Goal: Task Accomplishment & Management: Manage account settings

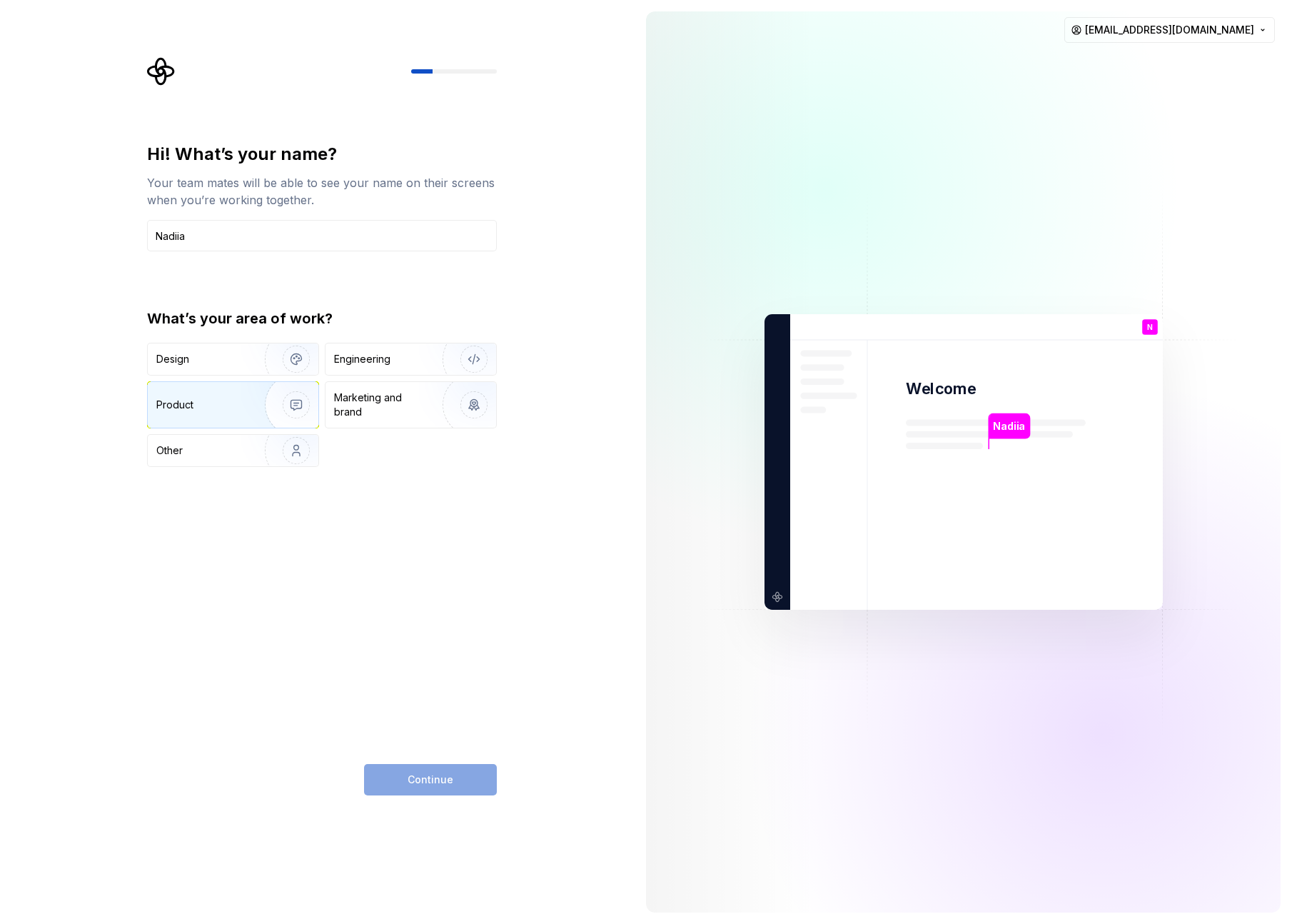
type input "Nadiia"
drag, startPoint x: 232, startPoint y: 402, endPoint x: 244, endPoint y: 363, distance: 40.8
click at [244, 363] on div "Design Engineering Product Marketing and brand Other" at bounding box center [322, 404] width 349 height 124
click at [252, 361] on img "button" at bounding box center [287, 359] width 92 height 96
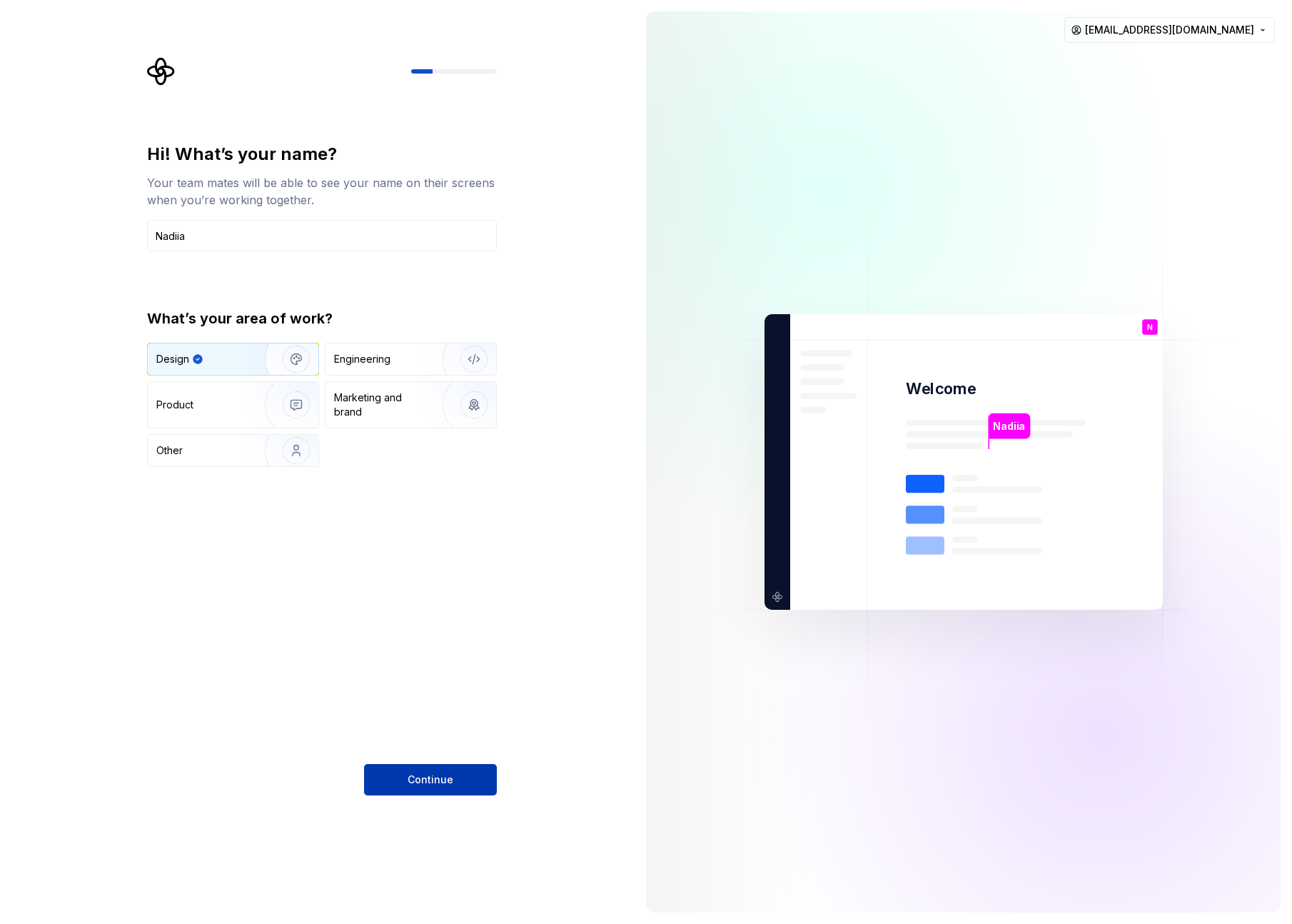
click at [432, 773] on span "Continue" at bounding box center [430, 779] width 45 height 15
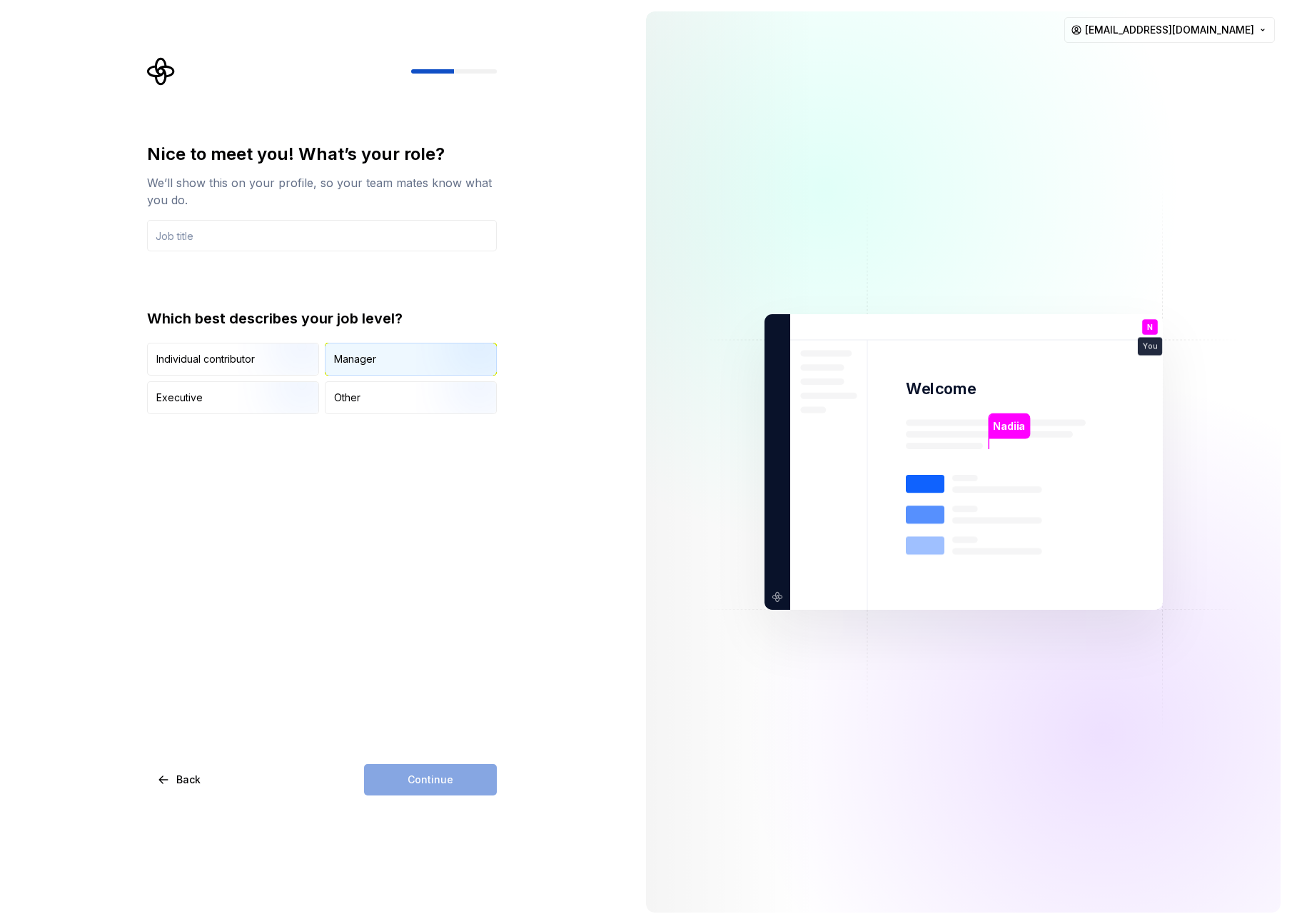
click at [349, 355] on div "Manager" at bounding box center [354, 359] width 42 height 15
click at [268, 360] on img "button" at bounding box center [283, 377] width 92 height 96
click at [393, 347] on div "Manager" at bounding box center [410, 359] width 170 height 32
click at [241, 220] on input "text" at bounding box center [322, 235] width 349 height 32
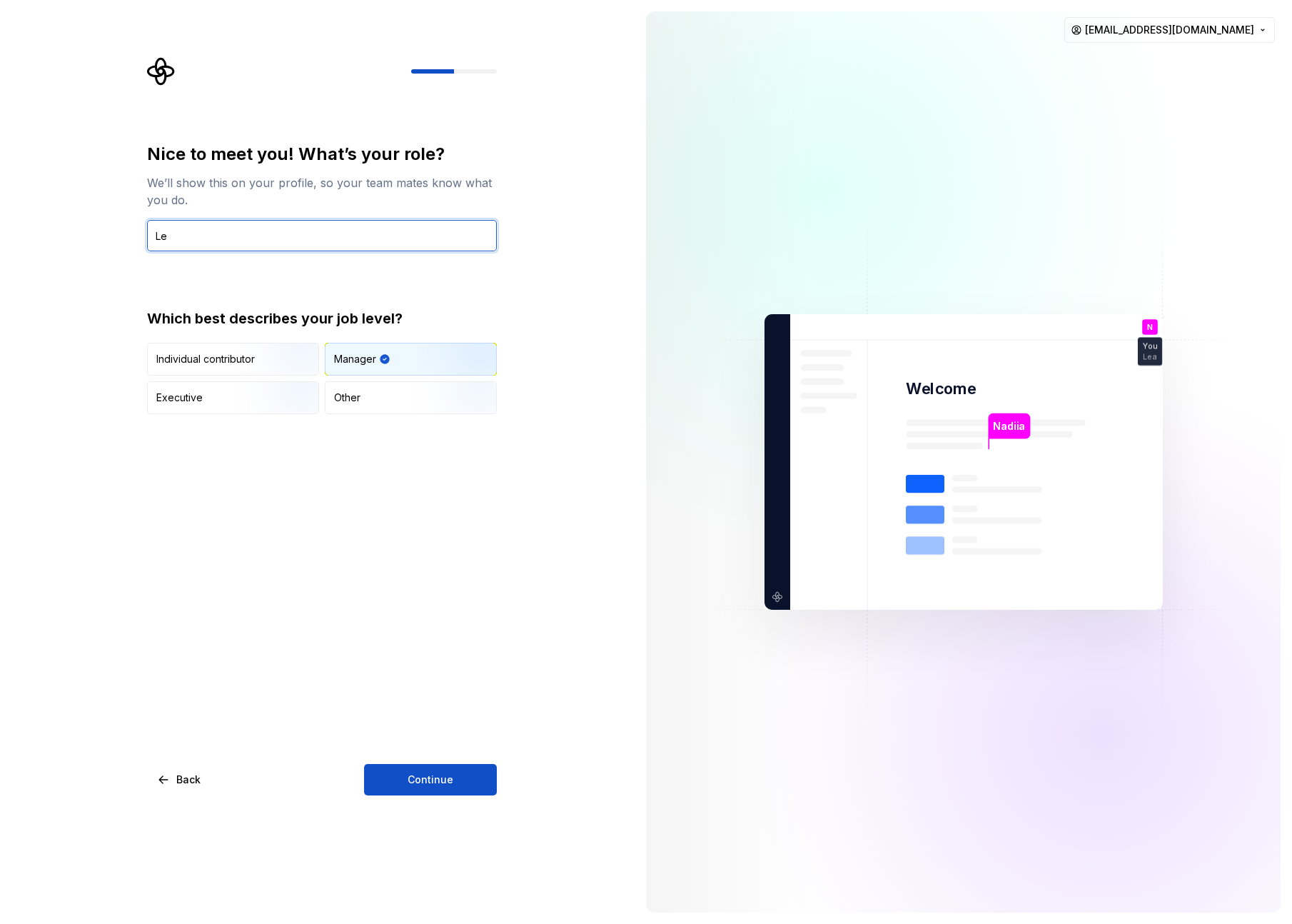
type input "L"
type input "Product Designer"
click at [366, 474] on div "Nice to meet you! What’s your role? We’ll show this on your profile, so your te…" at bounding box center [322, 469] width 349 height 653
click at [251, 360] on img "button" at bounding box center [283, 377] width 92 height 96
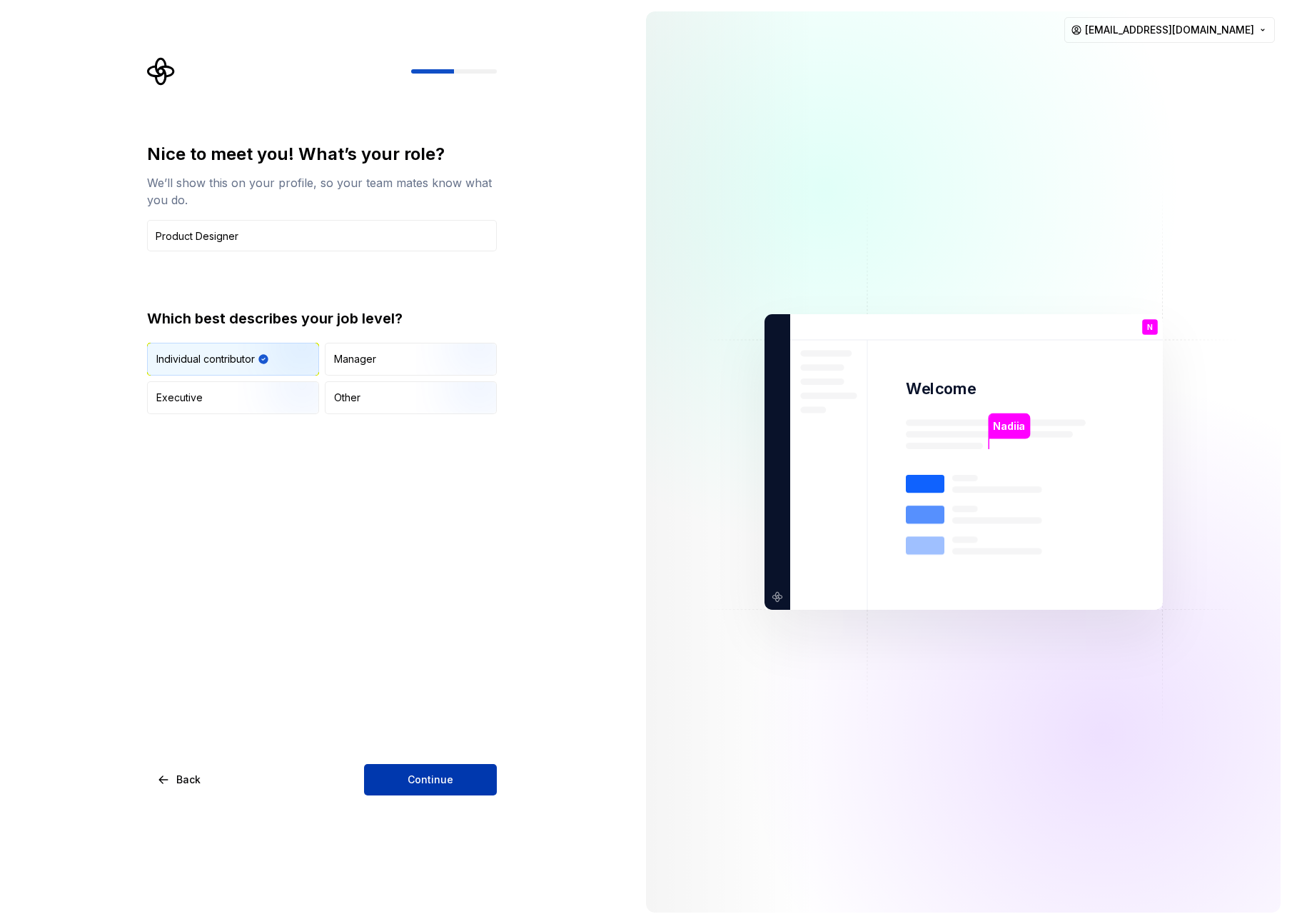
click at [444, 786] on span "Continue" at bounding box center [430, 779] width 45 height 15
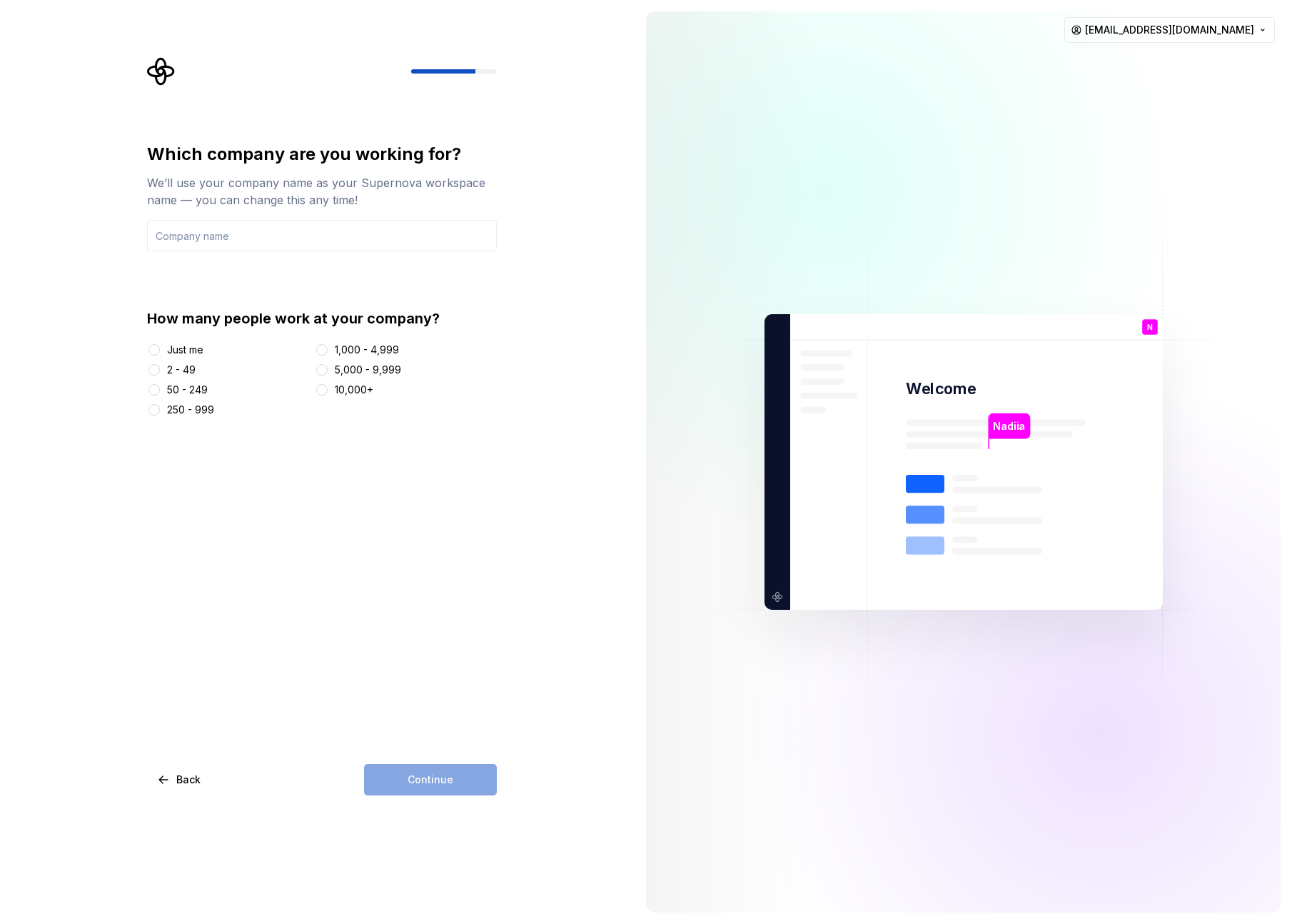
click at [182, 371] on div "2 - 49" at bounding box center [181, 369] width 28 height 15
click at [160, 371] on button "2 - 49" at bounding box center [153, 369] width 11 height 11
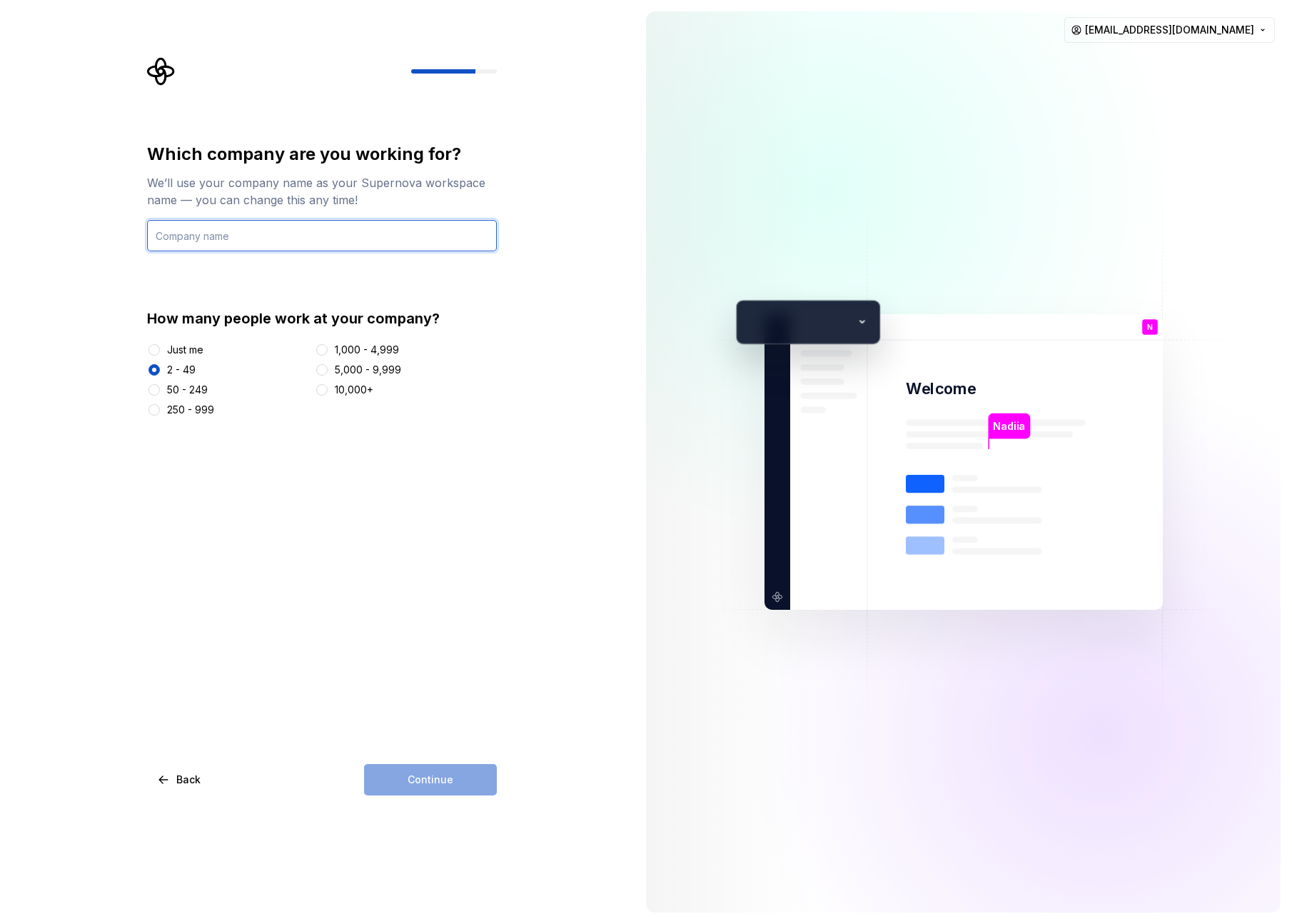
click at [253, 234] on input "text" at bounding box center [322, 235] width 349 height 32
type input "B"
type input "VitVio"
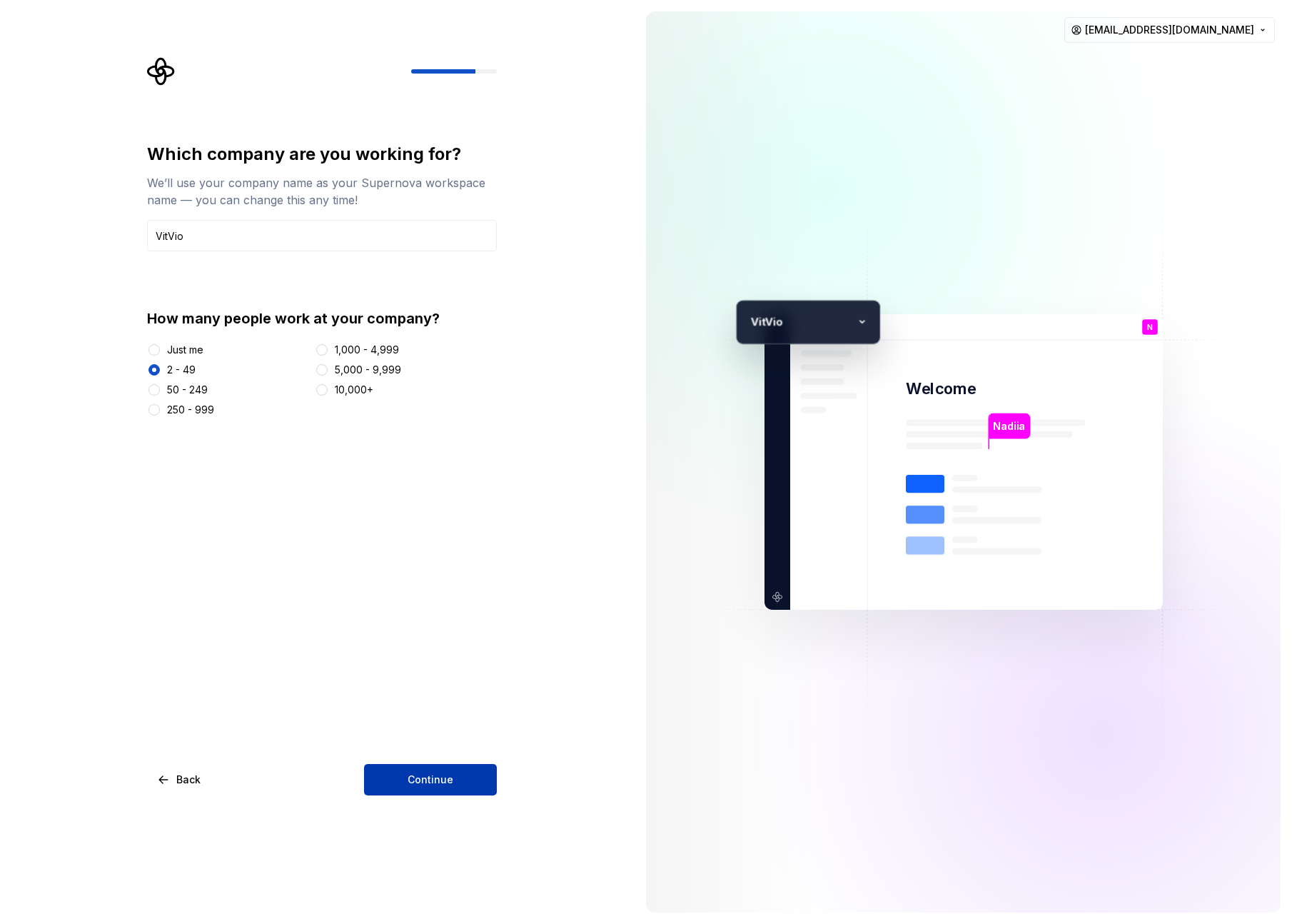
click at [417, 766] on button "Continue" at bounding box center [430, 779] width 133 height 32
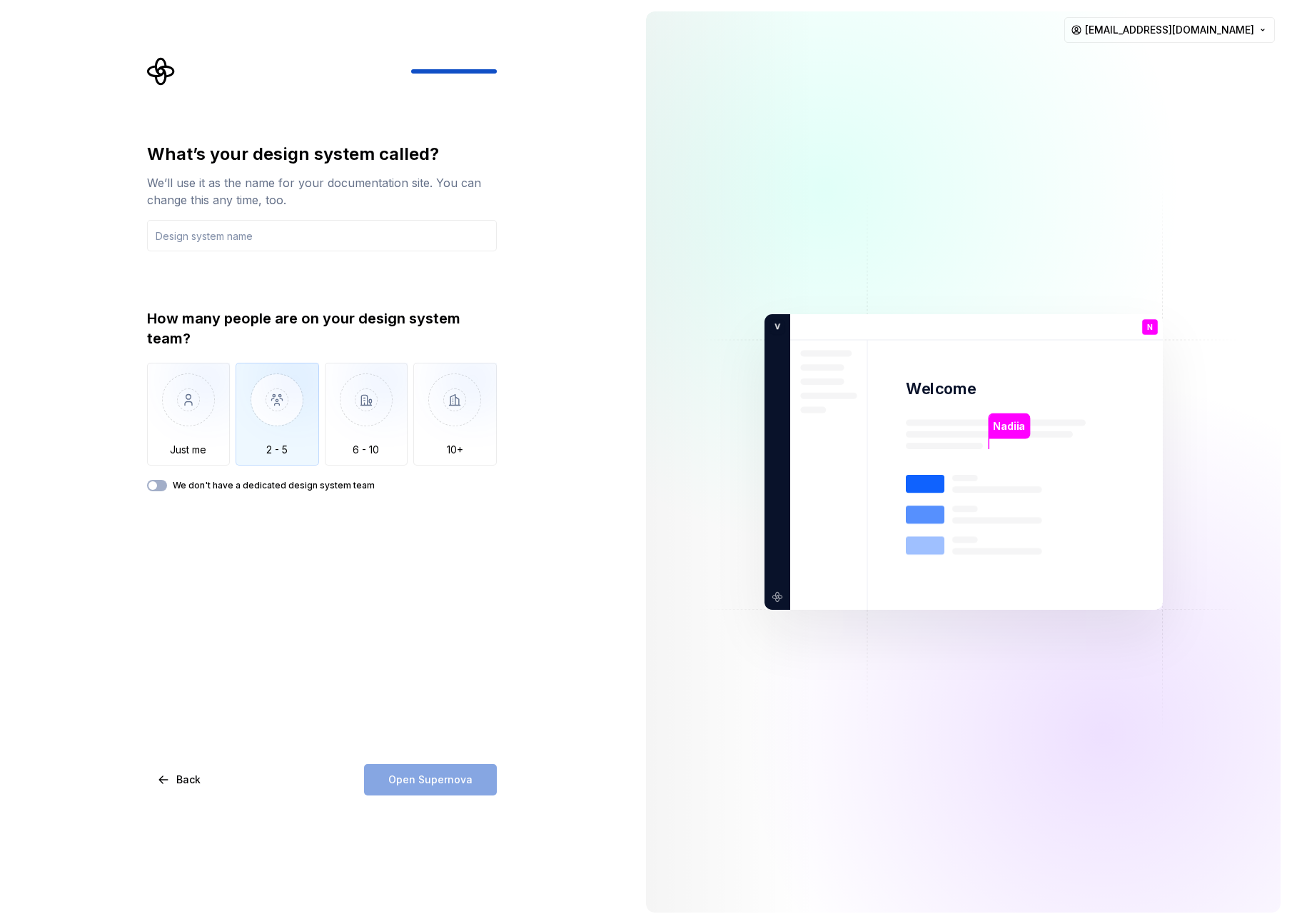
click at [252, 407] on img "button" at bounding box center [277, 410] width 84 height 96
click at [158, 486] on icon "button" at bounding box center [152, 486] width 11 height 9
click at [427, 790] on div "Open Supernova" at bounding box center [430, 779] width 133 height 32
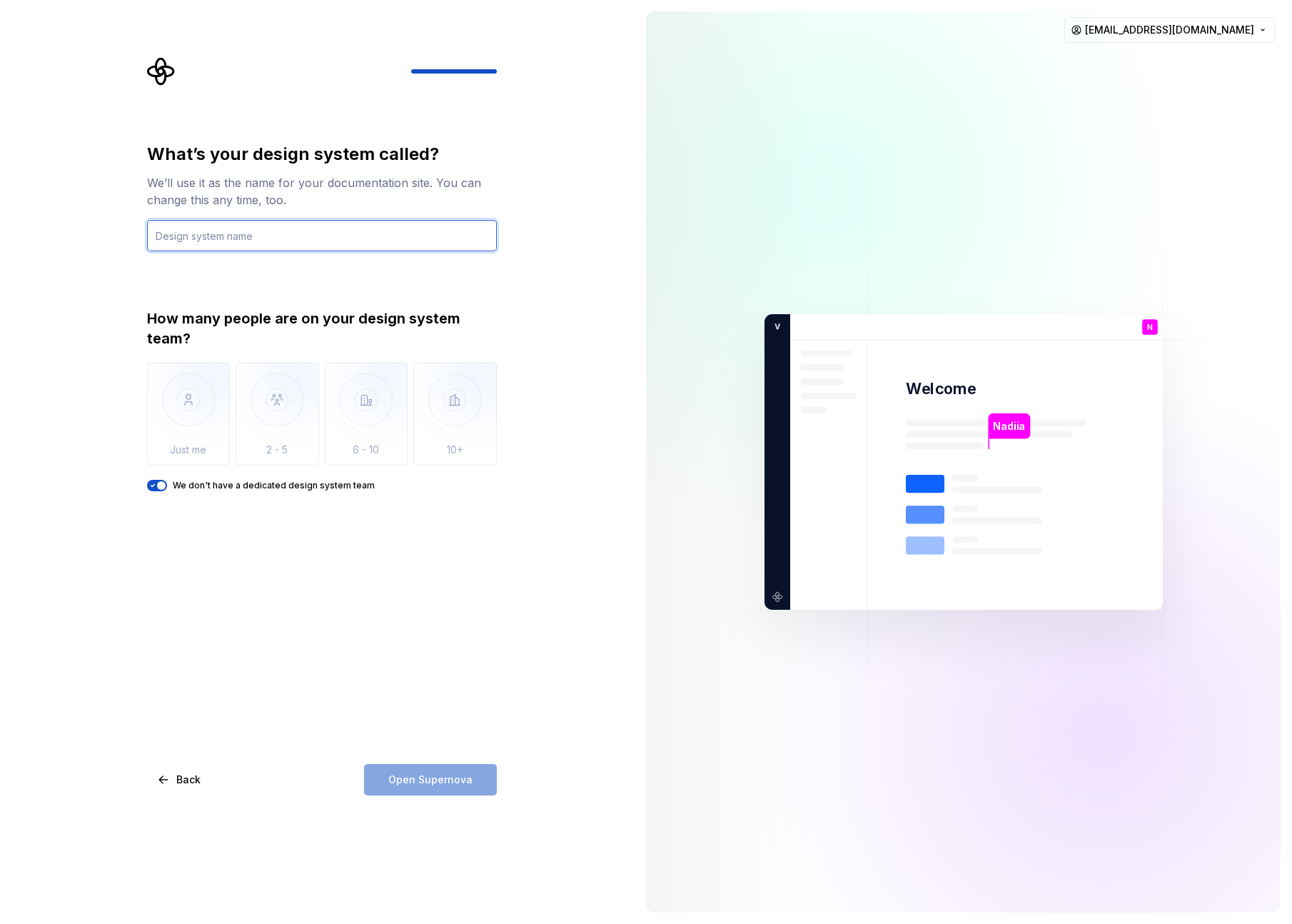
click at [240, 230] on input "text" at bounding box center [322, 235] width 349 height 32
type input "Kos"
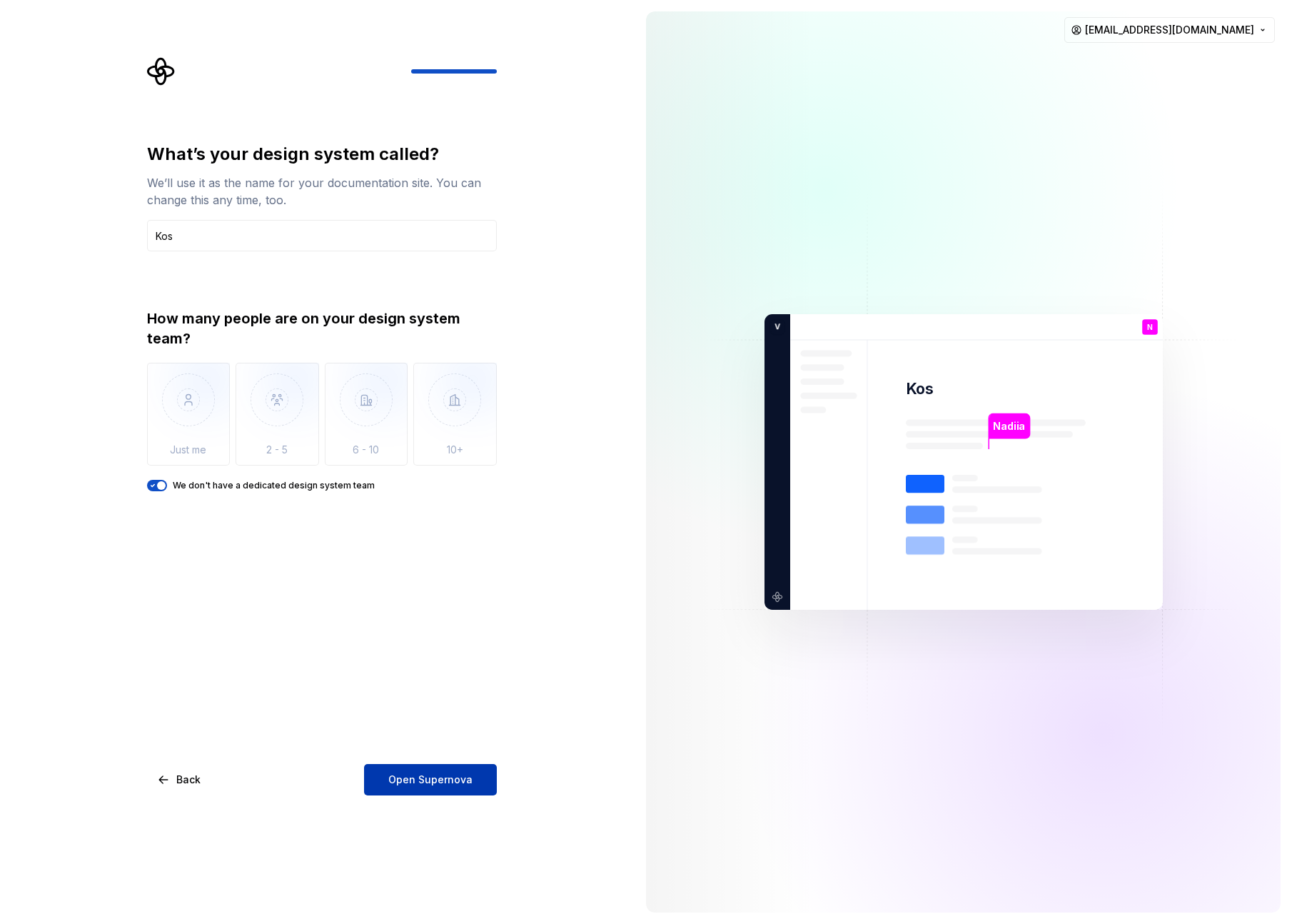
click at [428, 788] on button "Open Supernova" at bounding box center [430, 779] width 133 height 32
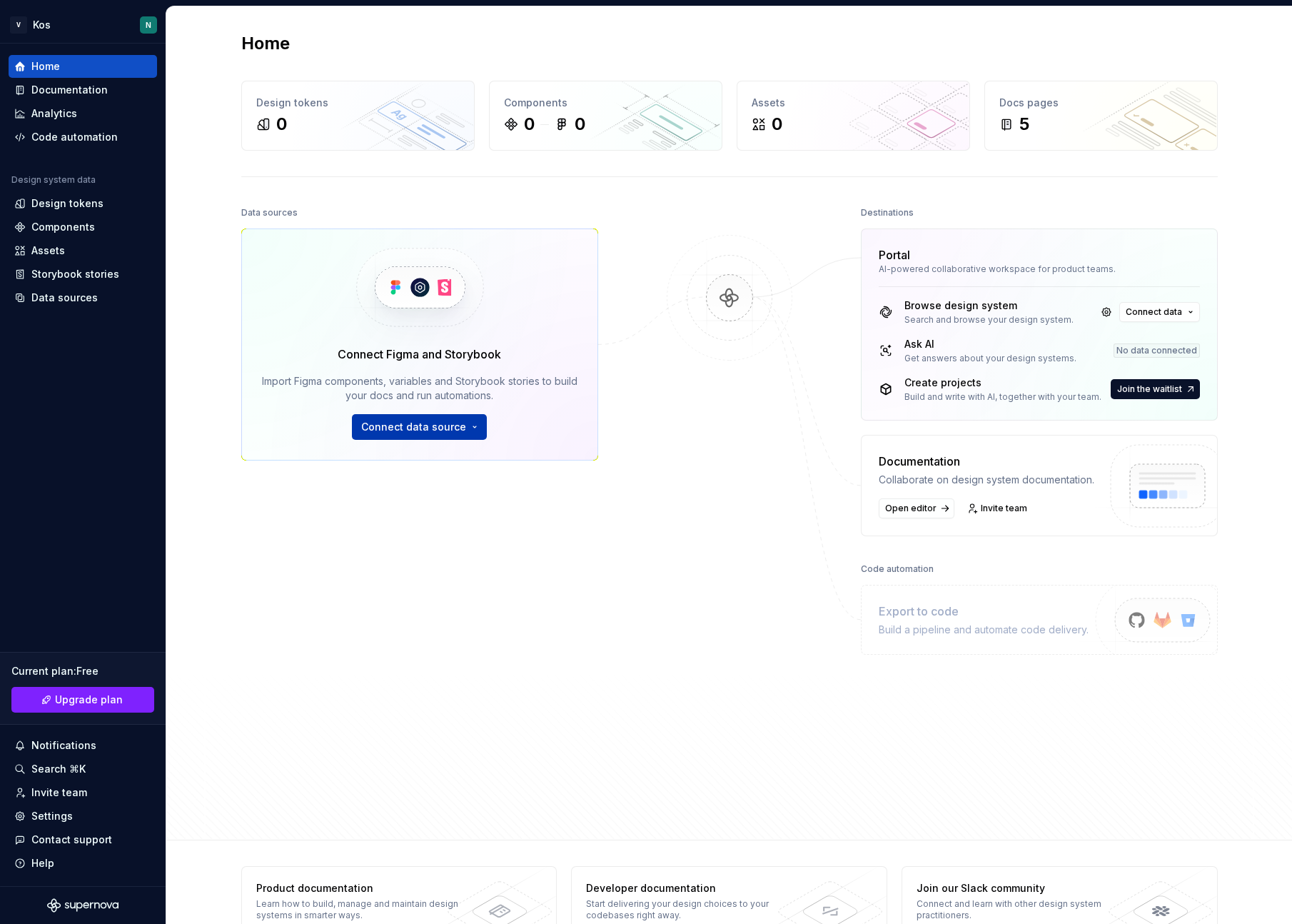
click at [432, 419] on button "Connect data source" at bounding box center [420, 427] width 135 height 26
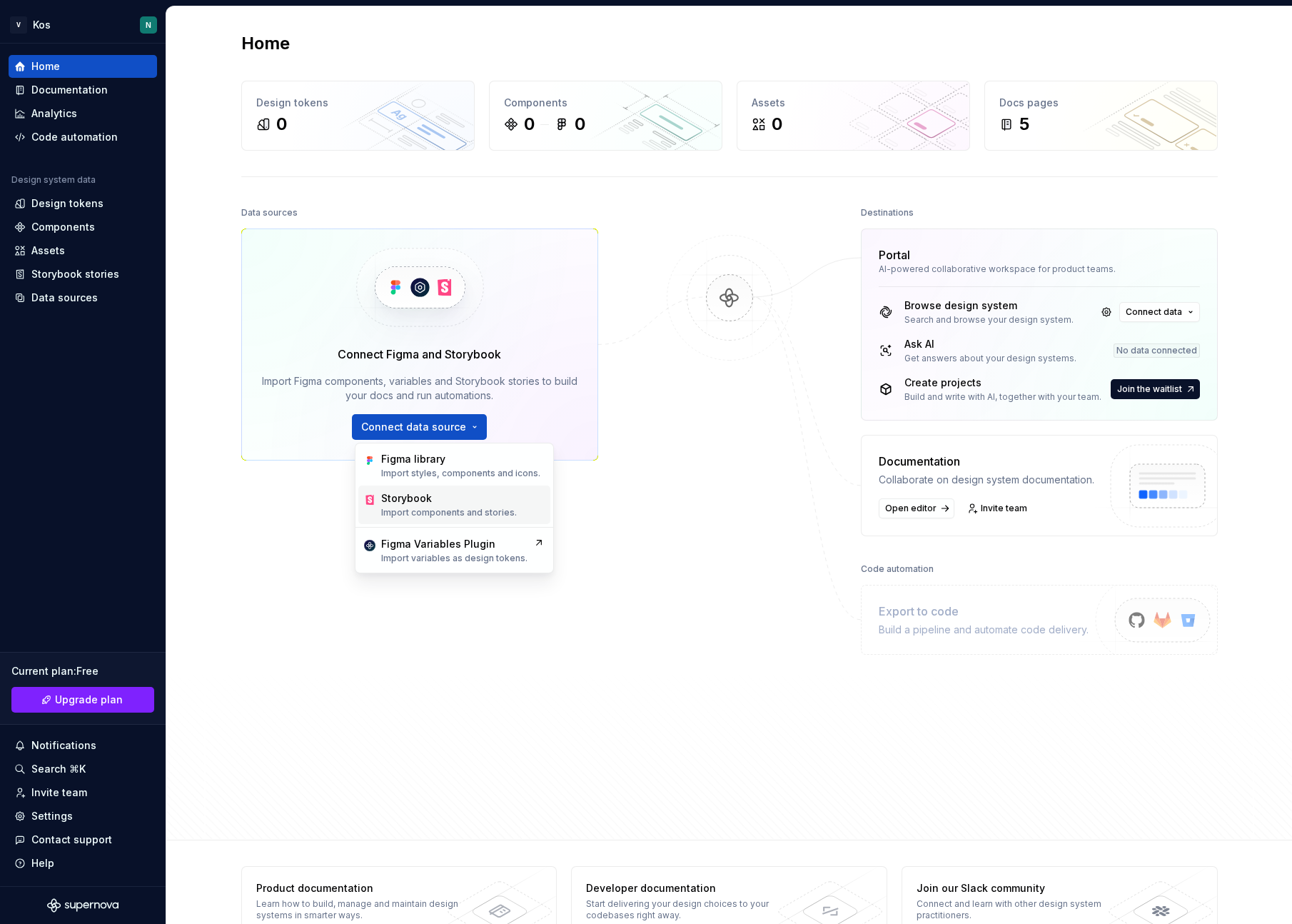
click at [424, 511] on p "Import components and stories." at bounding box center [449, 512] width 135 height 11
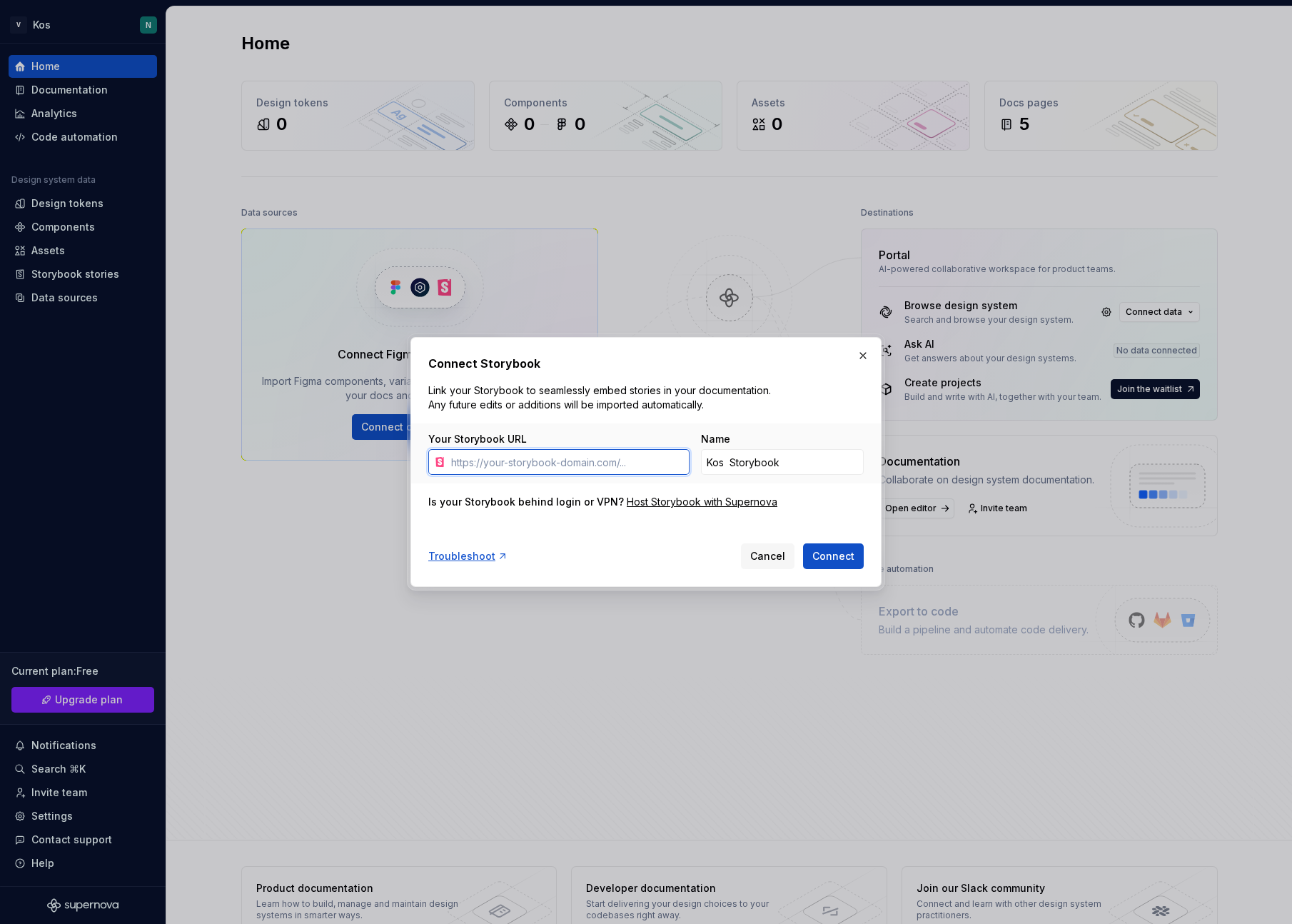
paste input "https://design-system.vitvio.com/?path=/docs/components-coreicon--docs"
type input "https://design-system.vitvio.com/?path=/docs/components-coreicon--docs"
click at [845, 557] on span "Connect" at bounding box center [833, 556] width 42 height 15
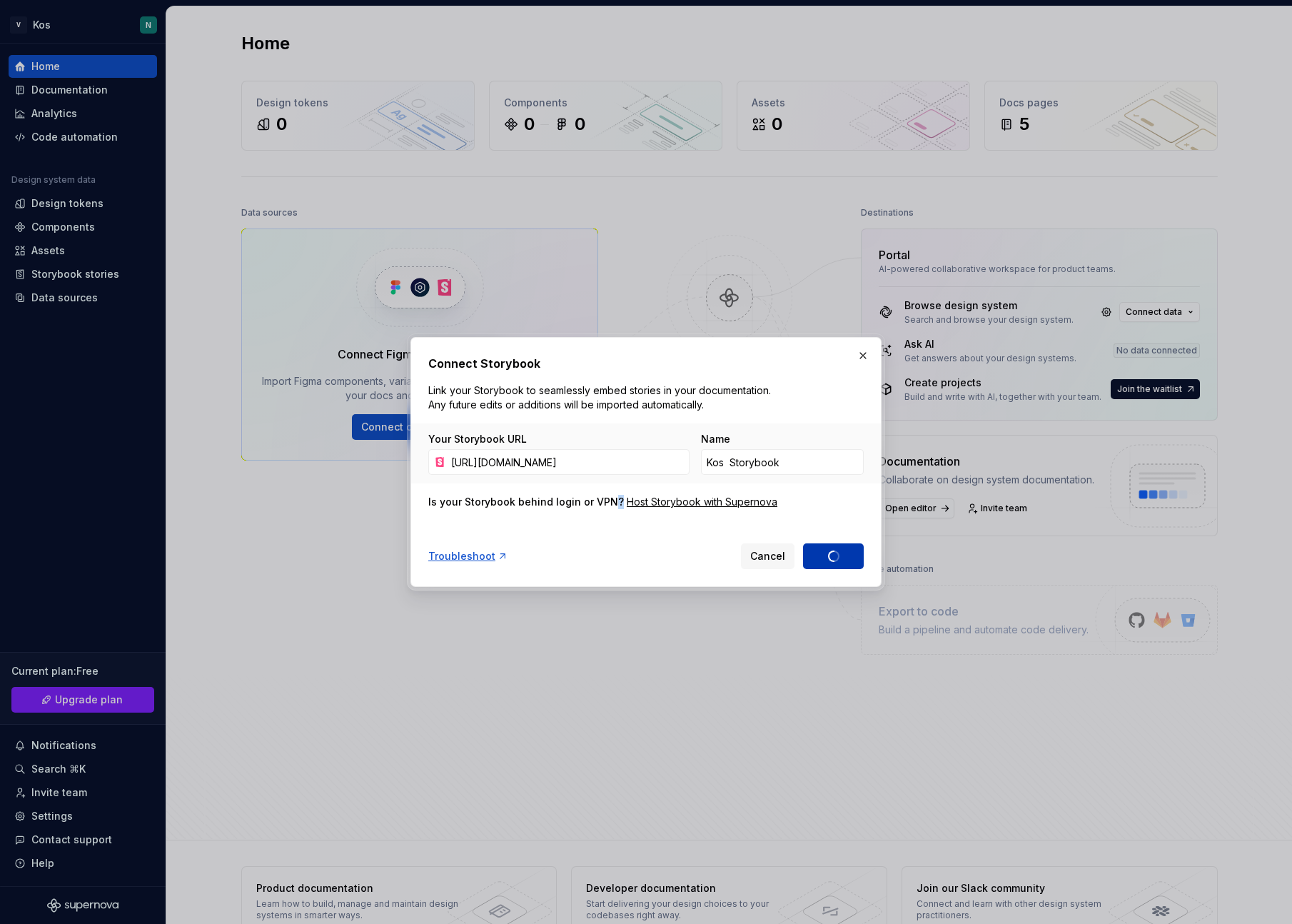
click at [845, 557] on div "Cancel Connect" at bounding box center [801, 556] width 122 height 26
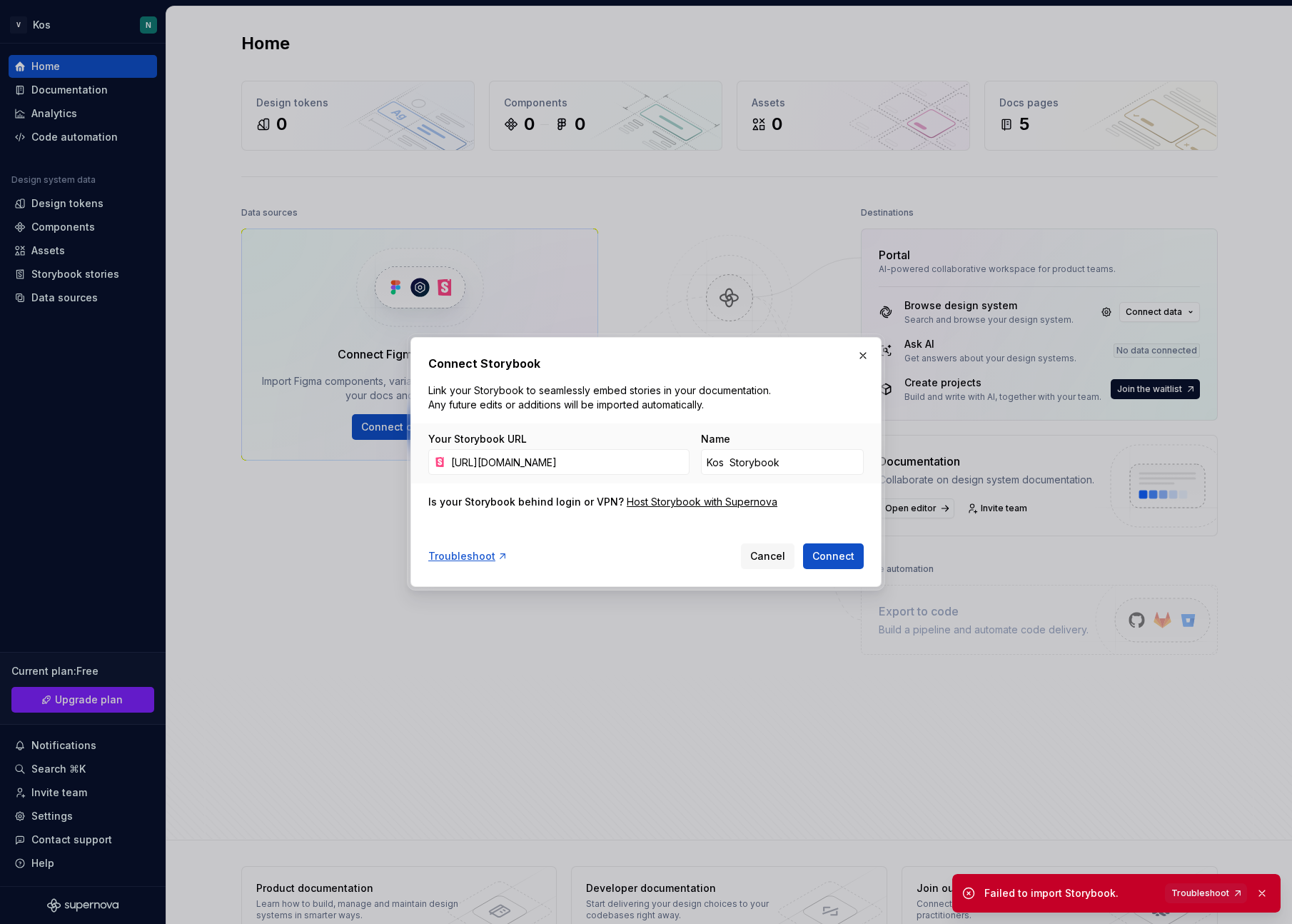
click at [632, 560] on div "Troubleshoot Cancel Connect" at bounding box center [646, 553] width 436 height 32
click at [624, 545] on div "Troubleshoot Cancel Connect" at bounding box center [646, 553] width 436 height 32
click at [449, 560] on div "Troubleshoot" at bounding box center [467, 556] width 80 height 15
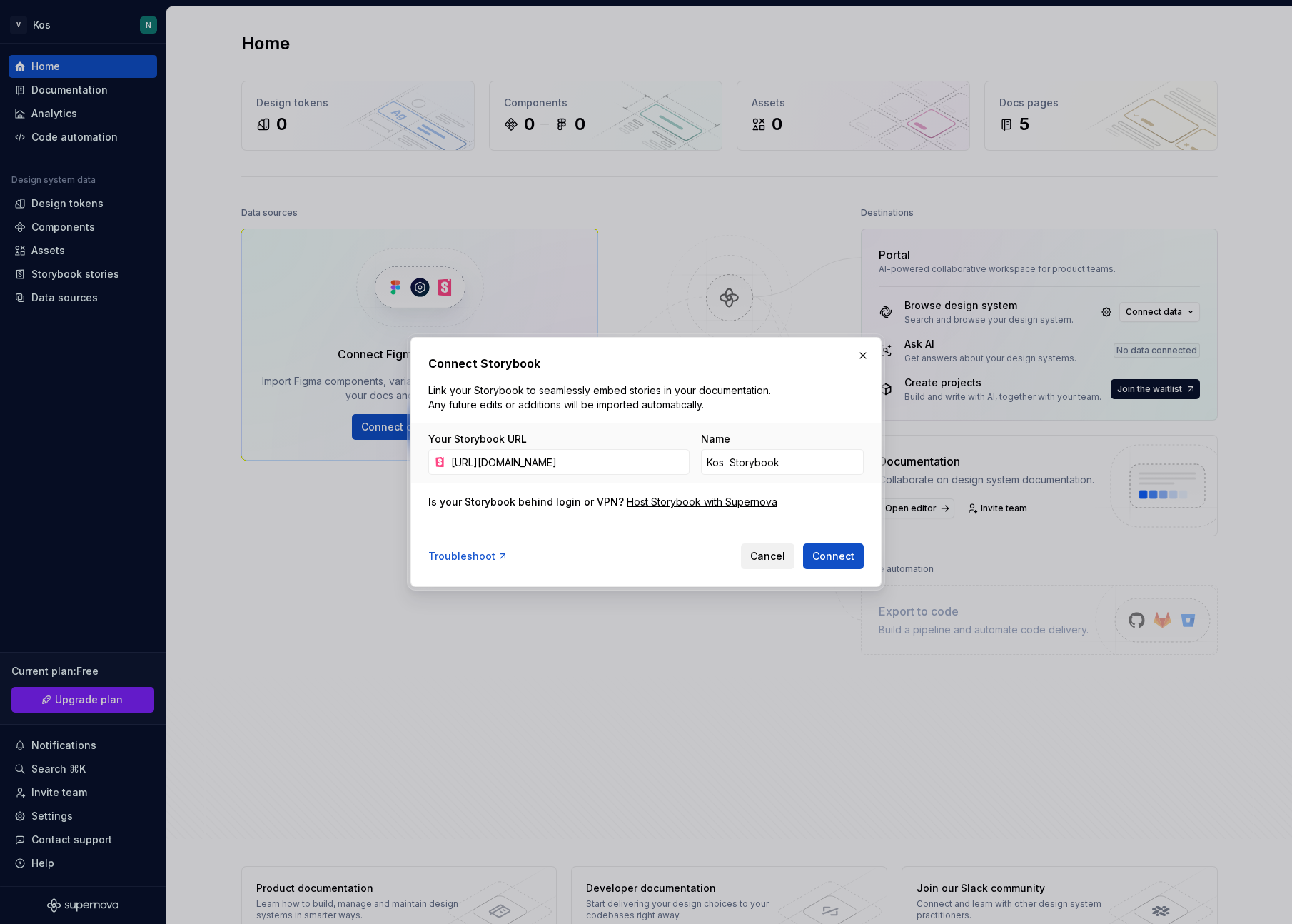
click at [777, 551] on span "Cancel" at bounding box center [767, 556] width 35 height 15
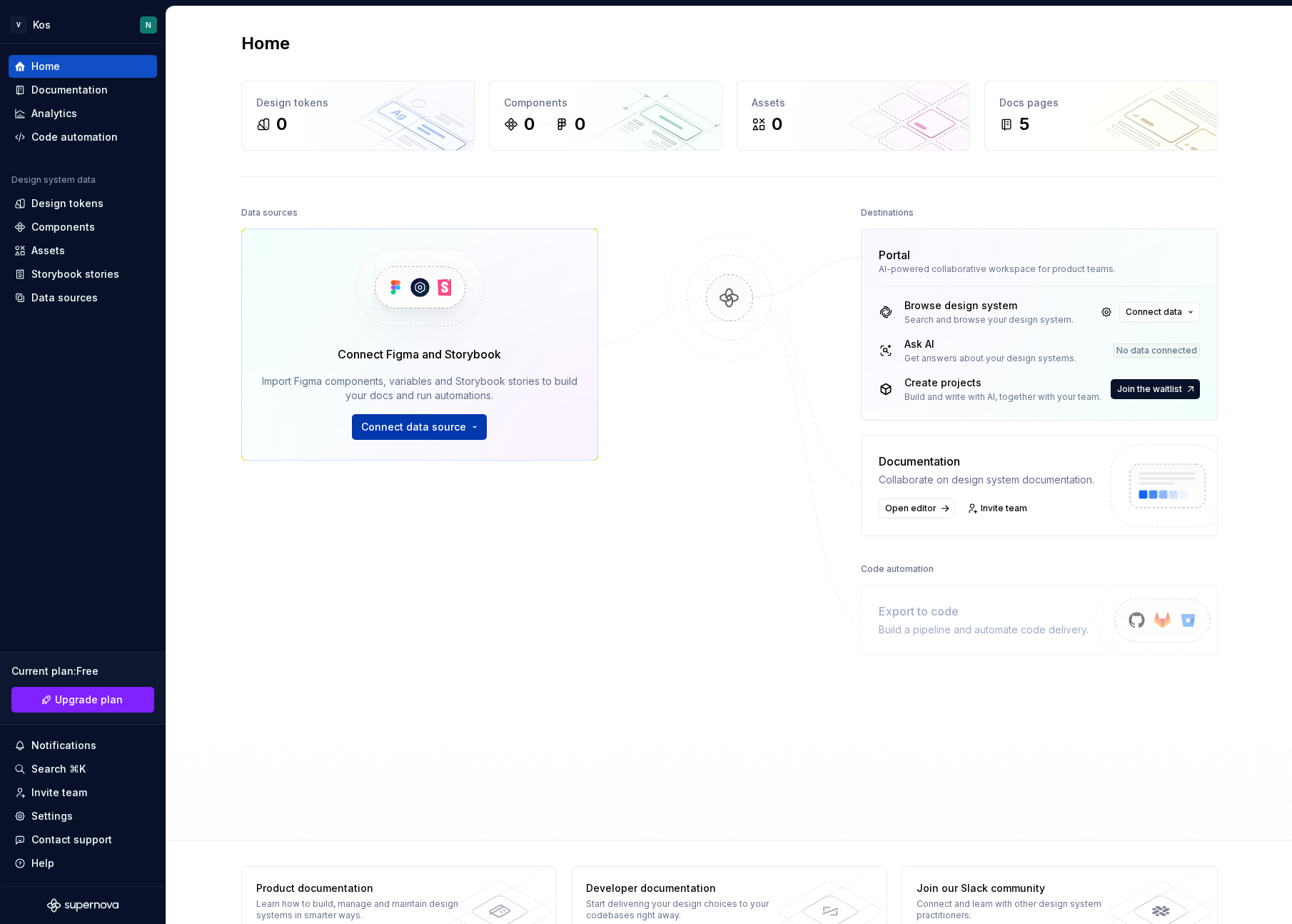
click at [371, 432] on span "Connect data source" at bounding box center [414, 426] width 105 height 15
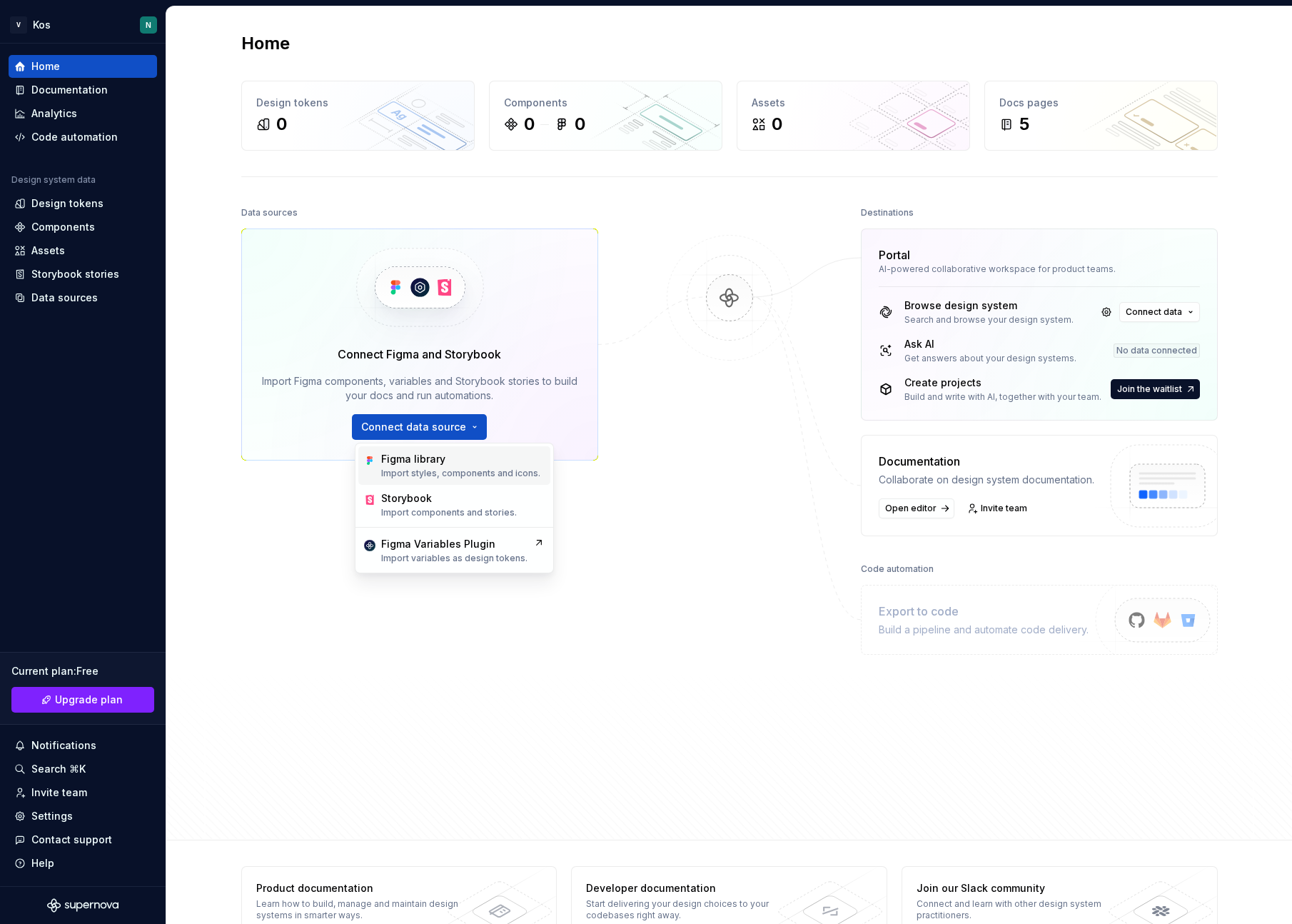
click at [432, 457] on div "Figma library" at bounding box center [413, 459] width 64 height 15
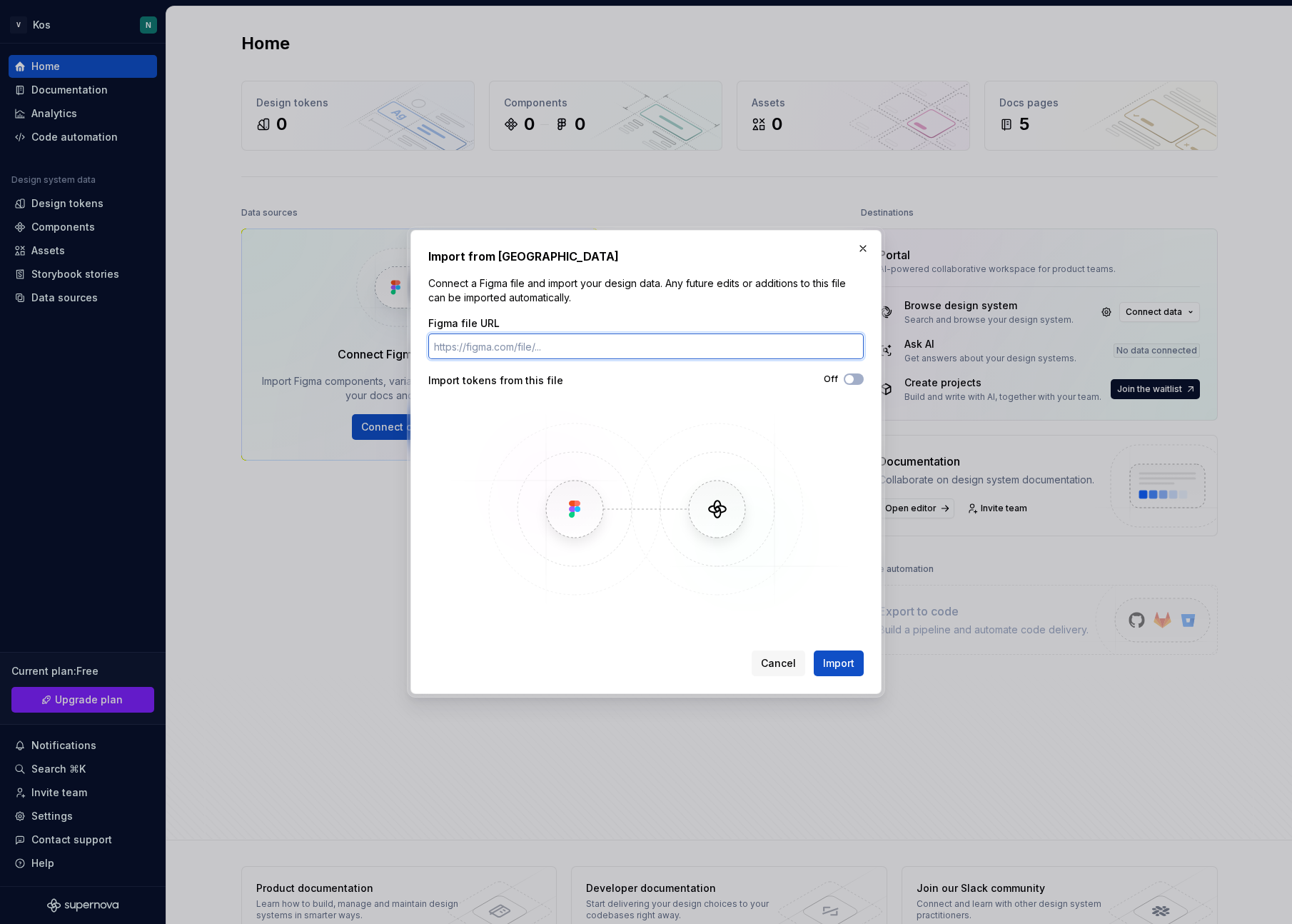
click at [515, 347] on input "Figma file URL" at bounding box center [646, 346] width 436 height 26
paste input "https://www.figma.com/design/56sl8nzEsswtU7qNn6drvG/Kos-v1?node-id=1-13&t=VqnmA…"
type input "https://www.figma.com/design/56sl8nzEsswtU7qNn6drvG/Kos-v1?node-id=1-13&t=VqnmA…"
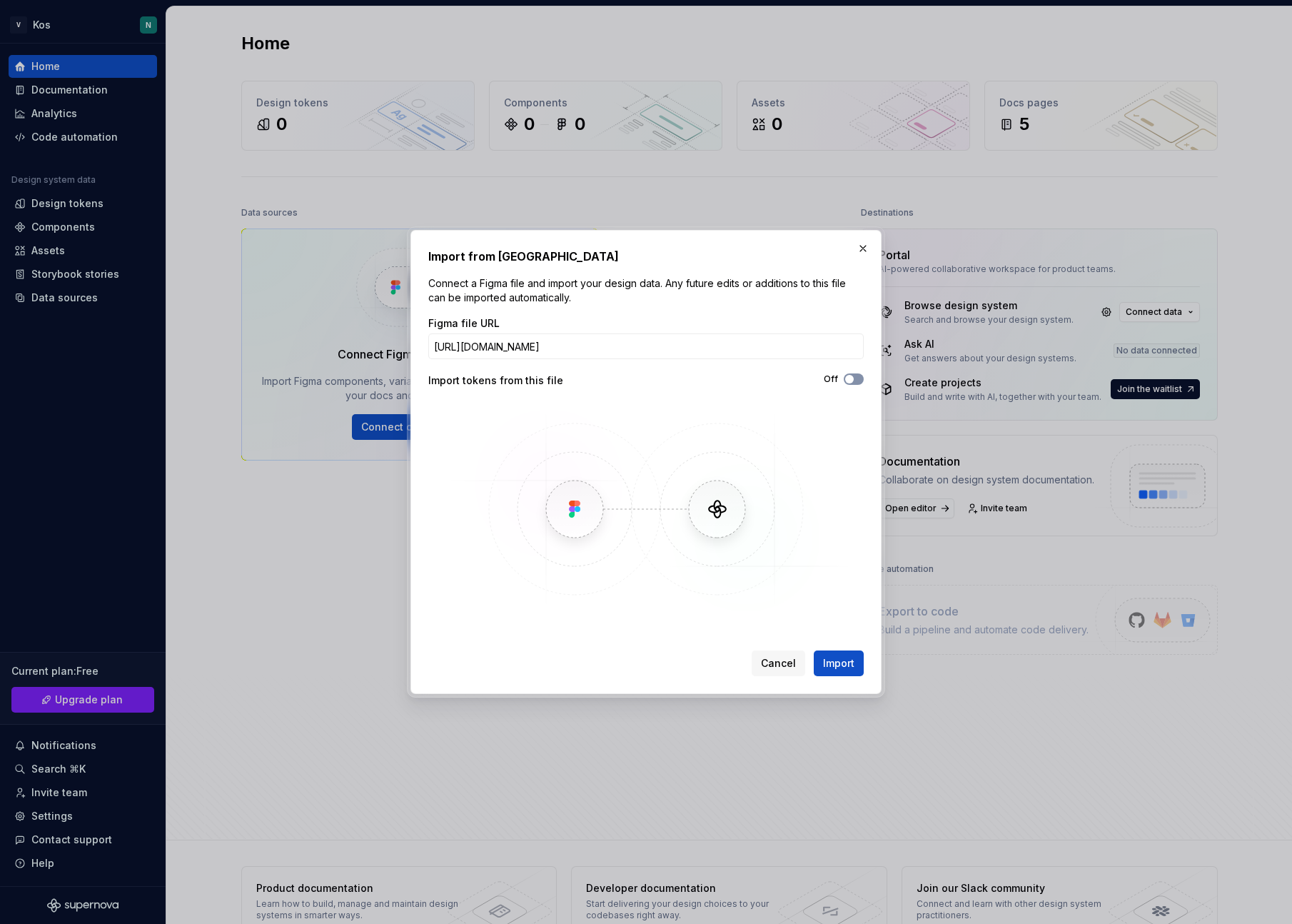
click at [849, 375] on span "button" at bounding box center [849, 379] width 9 height 9
click at [840, 684] on div "Import from Figma Connect a Figma file and import your design data. Any future …" at bounding box center [646, 462] width 471 height 464
click at [840, 674] on button "Import" at bounding box center [838, 663] width 50 height 26
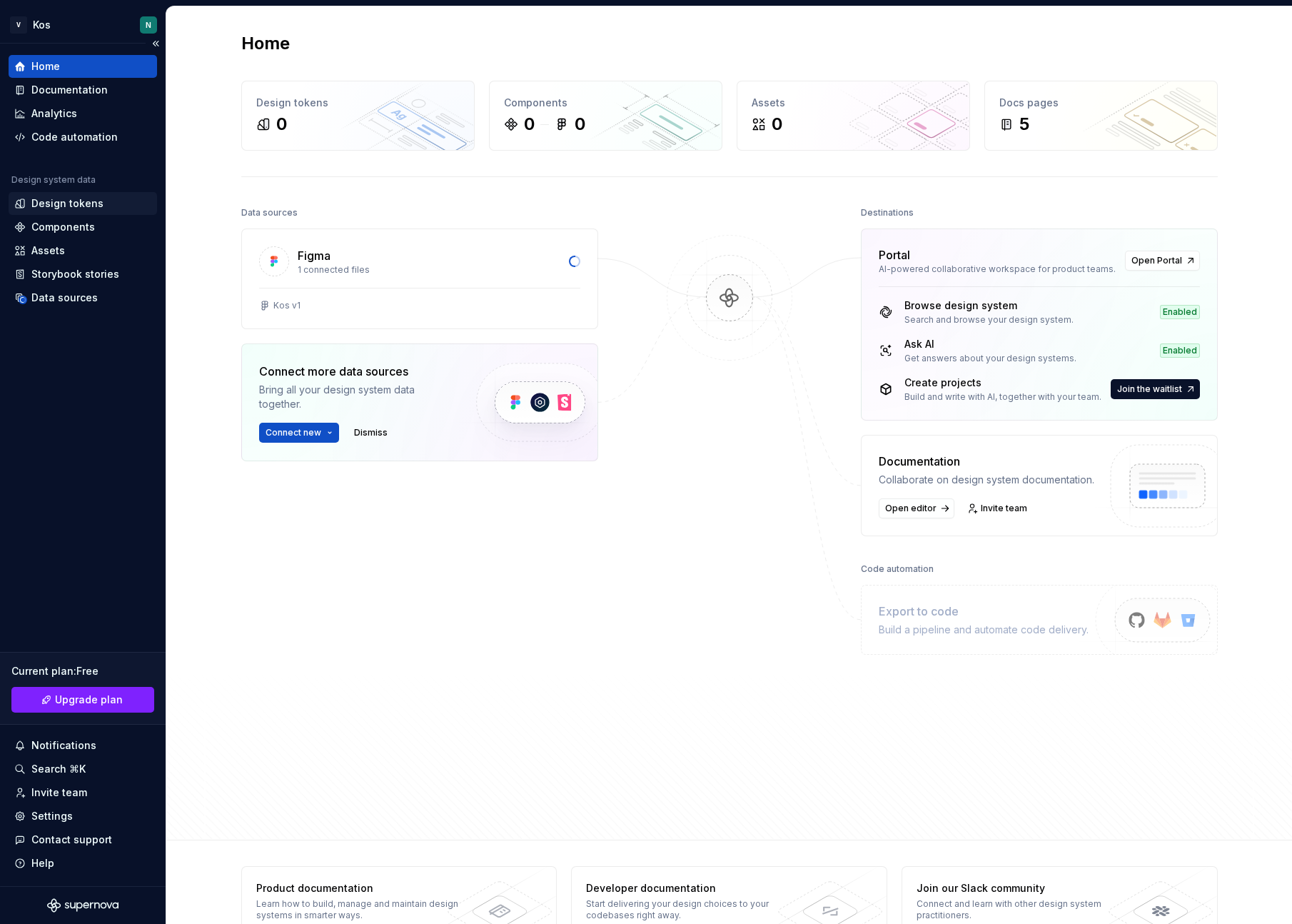
click at [52, 207] on div "Design tokens" at bounding box center [68, 203] width 72 height 15
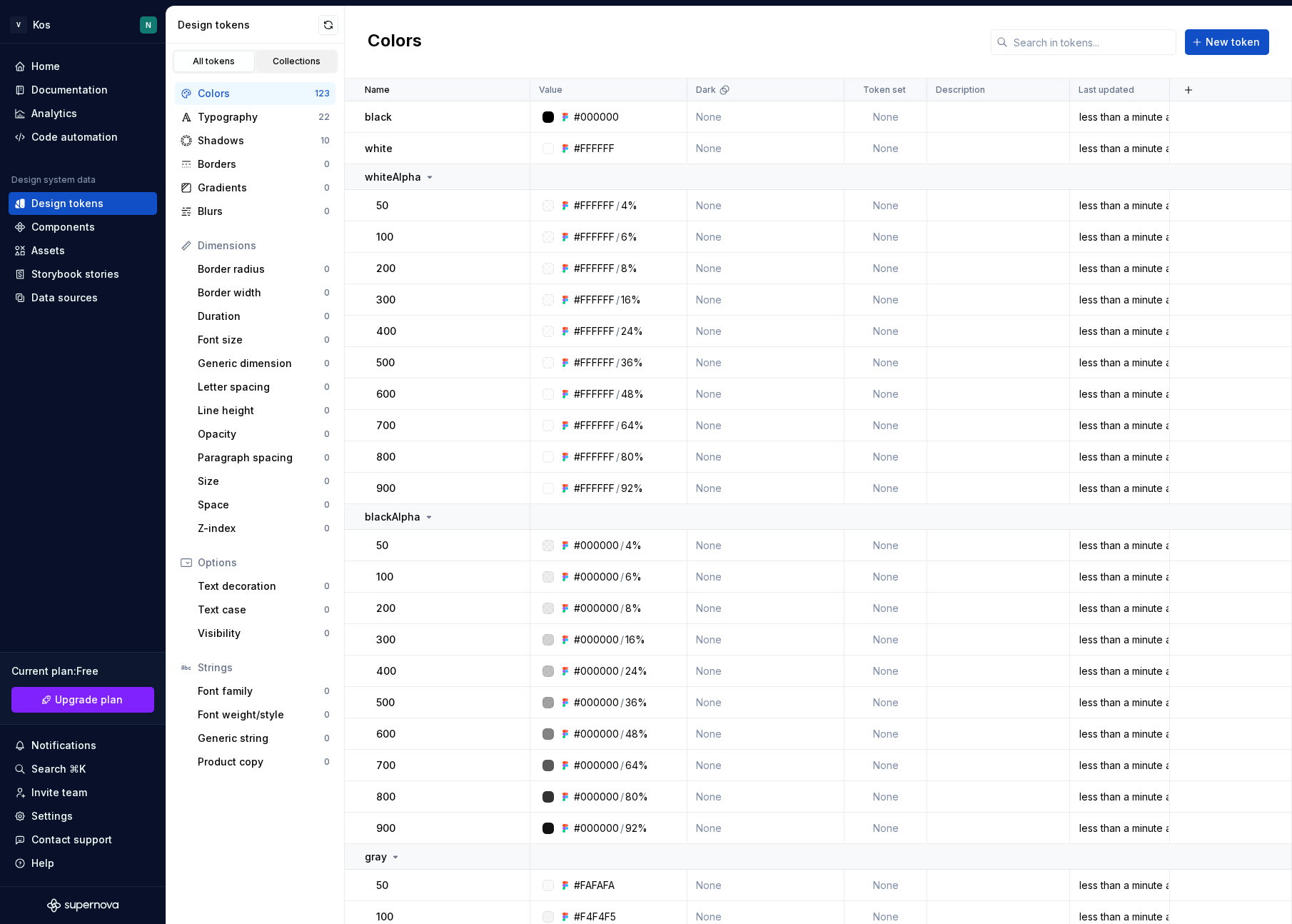
click at [289, 62] on div "Collections" at bounding box center [296, 61] width 71 height 11
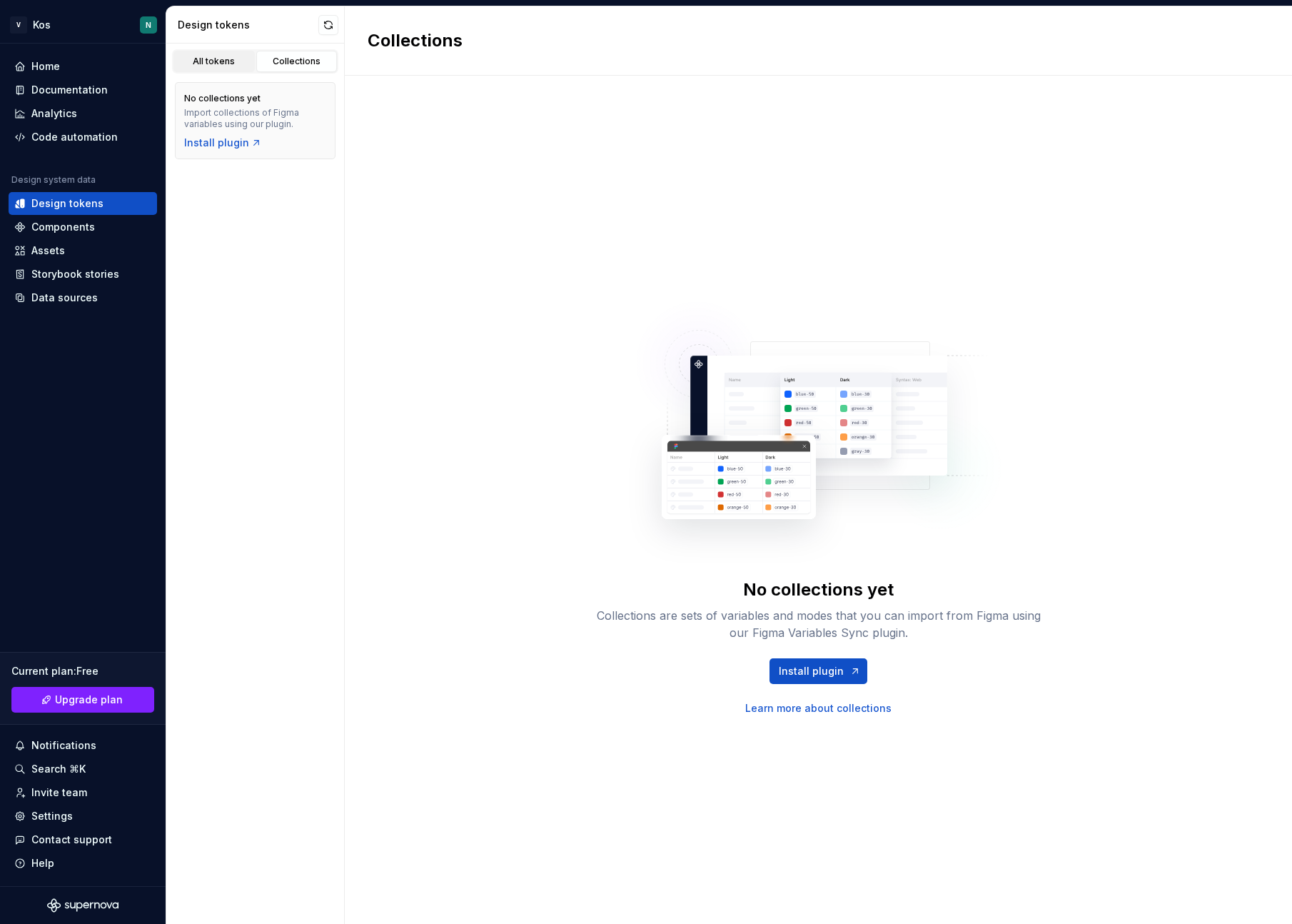
click at [204, 61] on div "All tokens" at bounding box center [213, 61] width 71 height 11
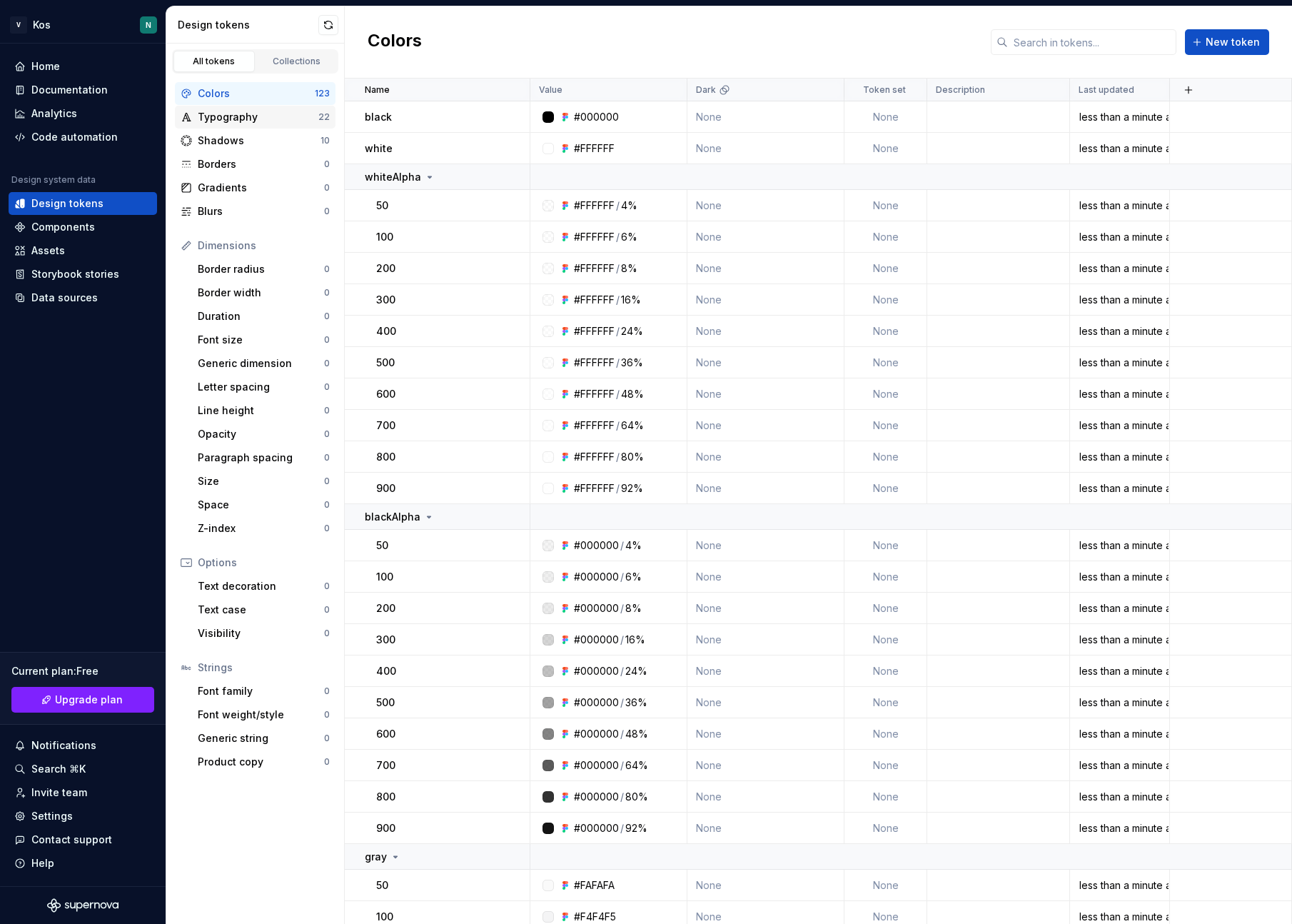
click at [221, 122] on div "Typography" at bounding box center [258, 116] width 121 height 15
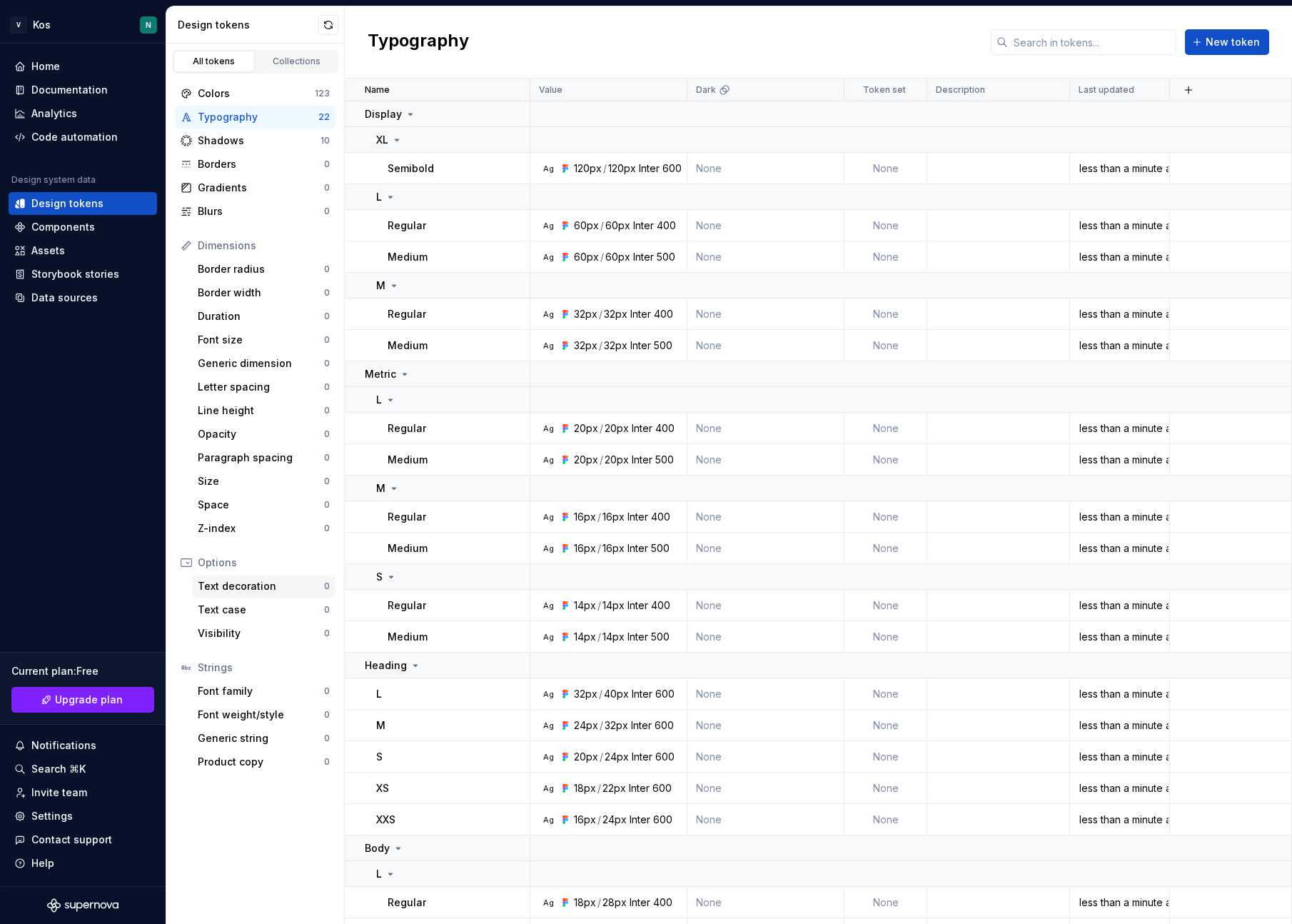
click at [243, 594] on div "Text decoration 0" at bounding box center [264, 586] width 144 height 23
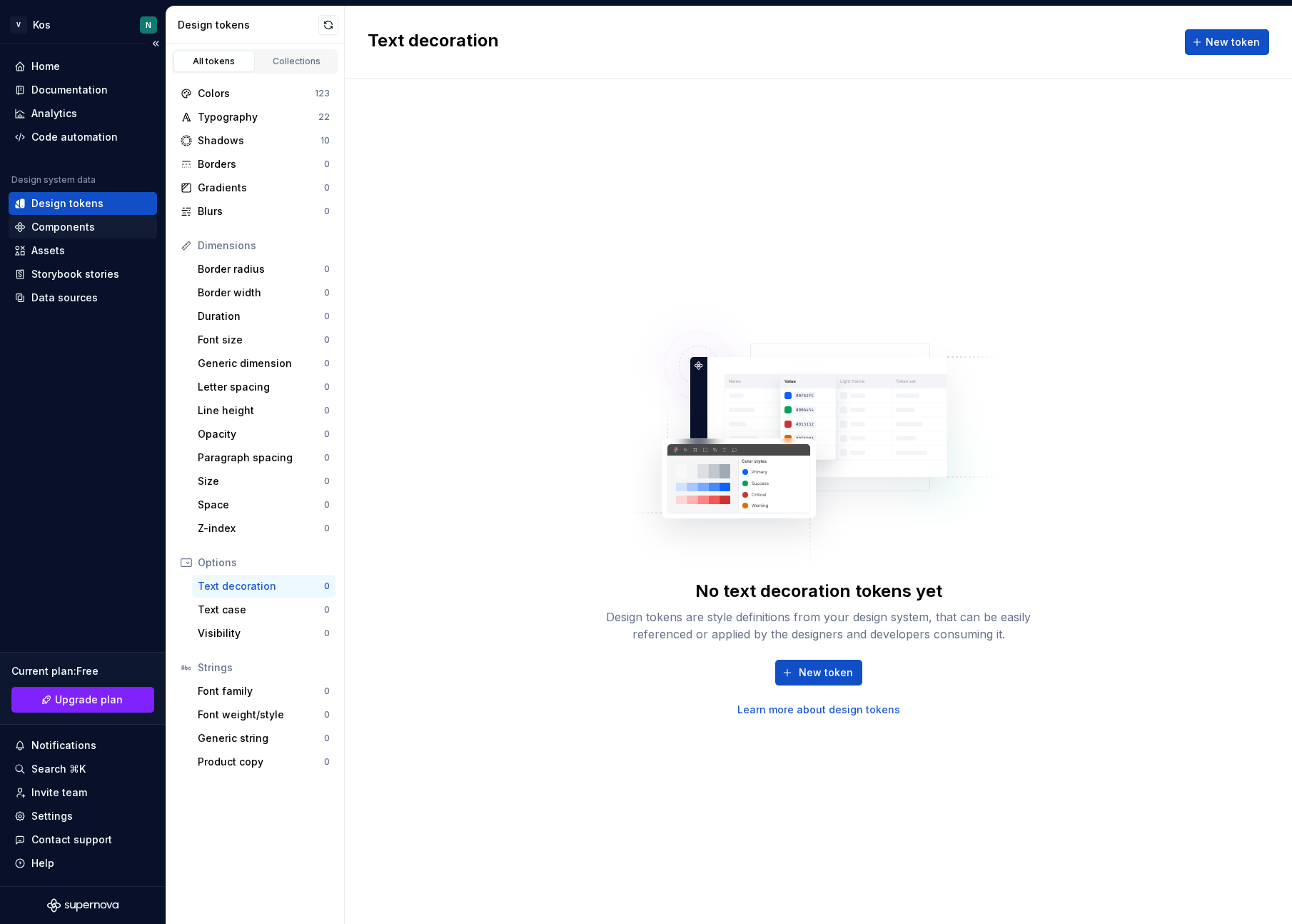
click at [98, 230] on div "Components" at bounding box center [83, 227] width 137 height 15
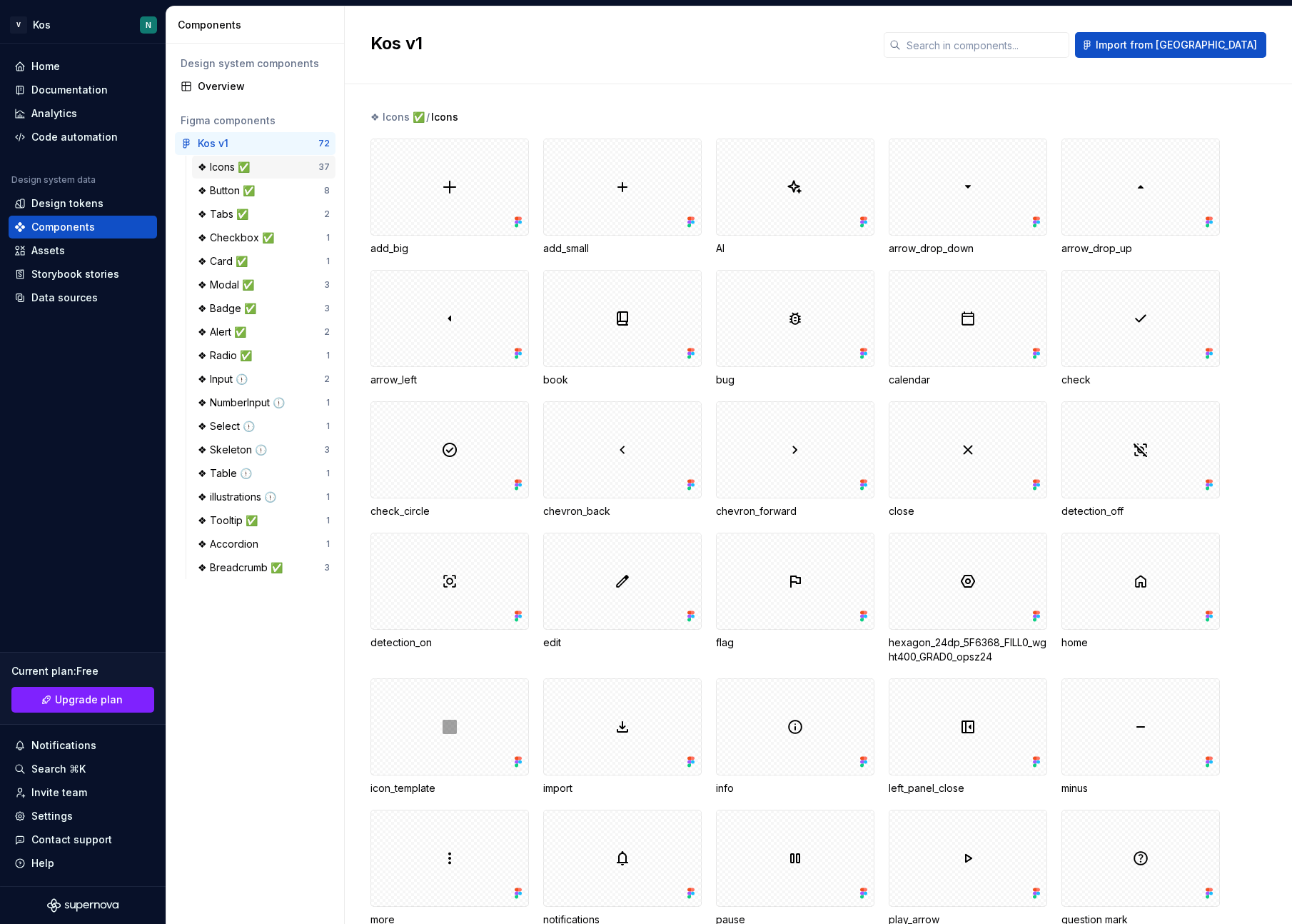
click at [217, 163] on div "❖ Icons ✅" at bounding box center [227, 167] width 58 height 15
click at [45, 72] on div "Home" at bounding box center [45, 66] width 28 height 15
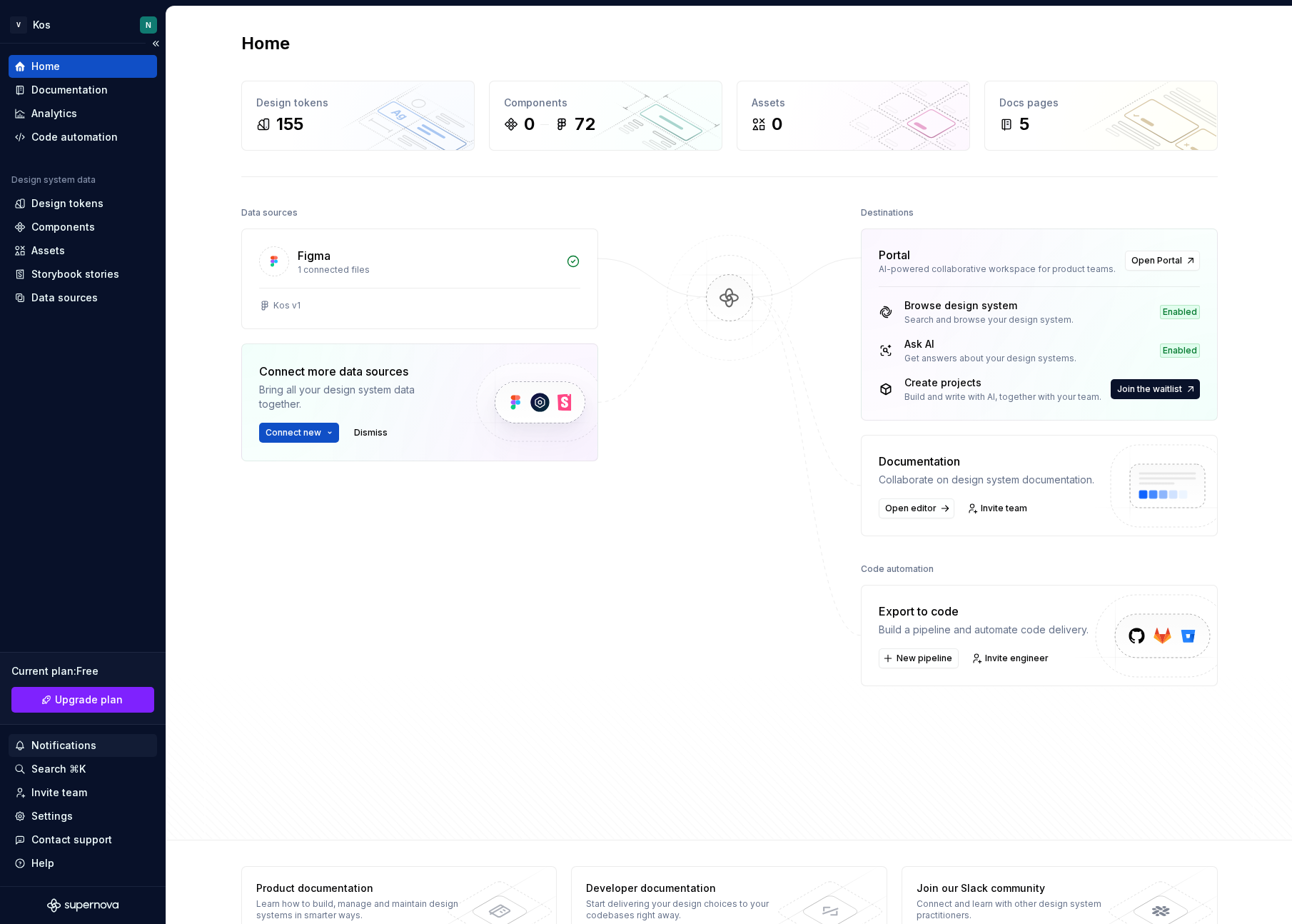
click at [66, 741] on div "Notifications" at bounding box center [64, 745] width 65 height 15
click at [74, 579] on html "V Kos N Home Documentation Analytics Code automation Design system data Design …" at bounding box center [646, 462] width 1292 height 924
click at [59, 817] on div "Settings" at bounding box center [52, 816] width 41 height 15
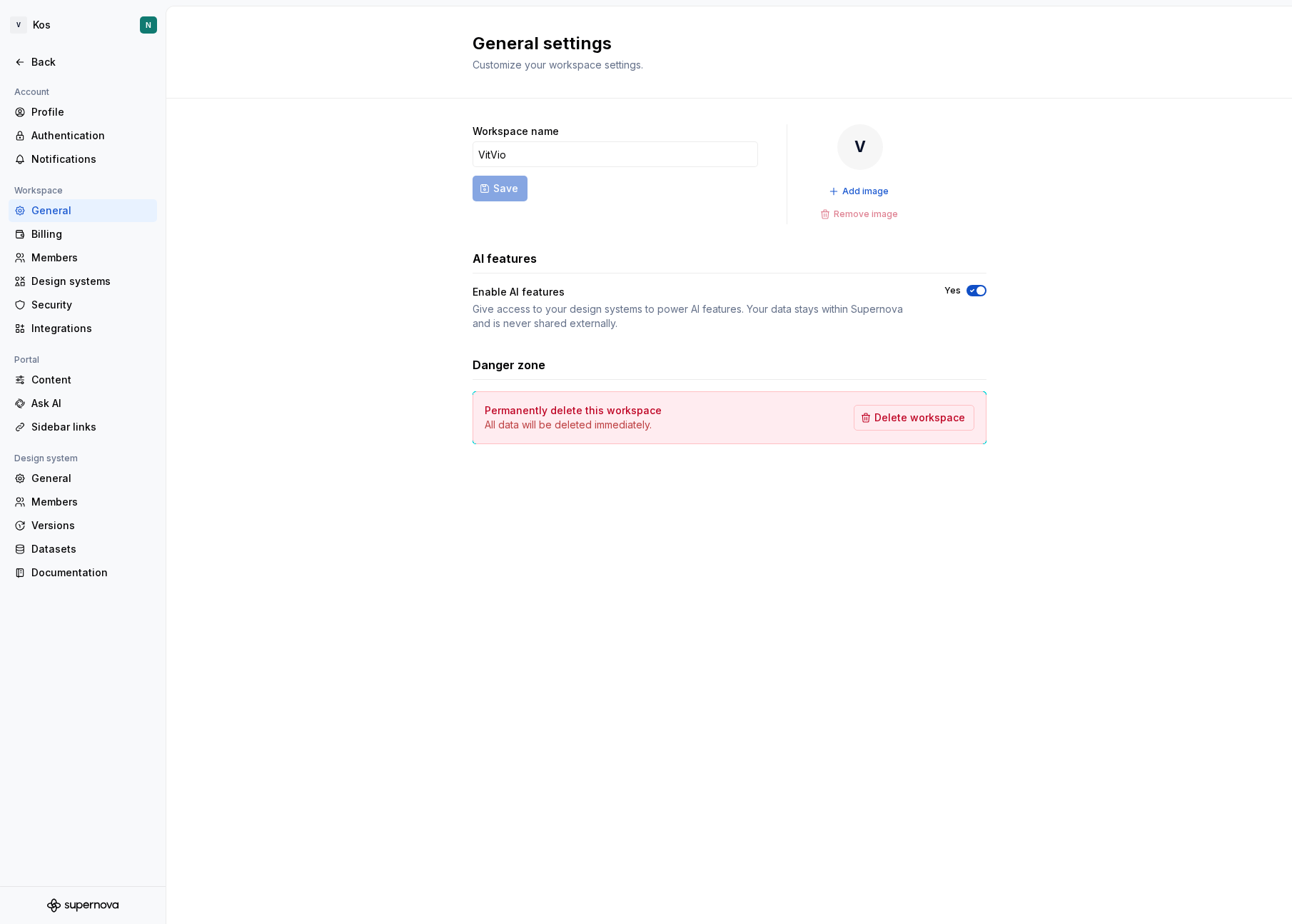
click at [978, 289] on span "button" at bounding box center [980, 290] width 9 height 9
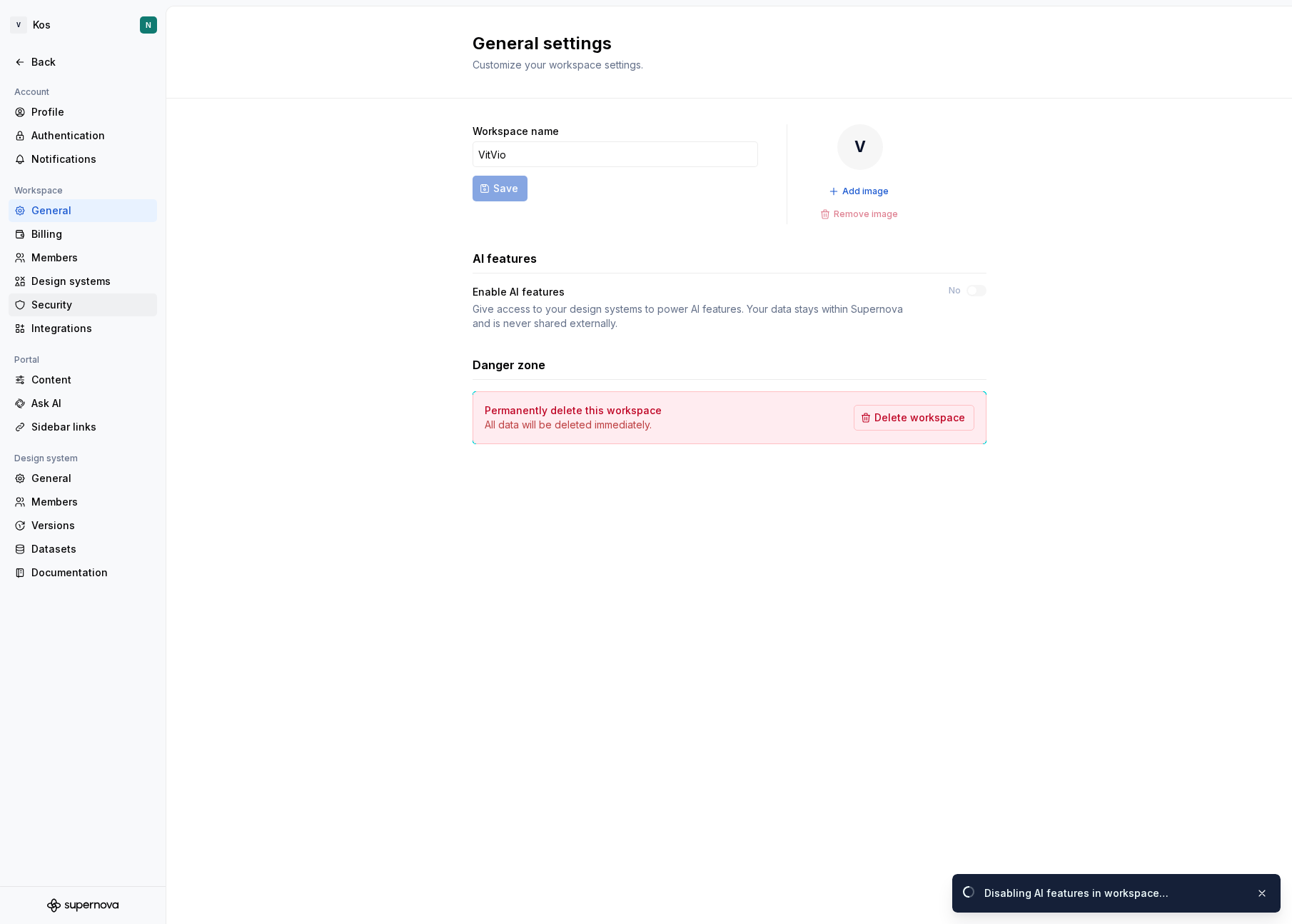
click at [67, 307] on div "Security" at bounding box center [92, 305] width 120 height 15
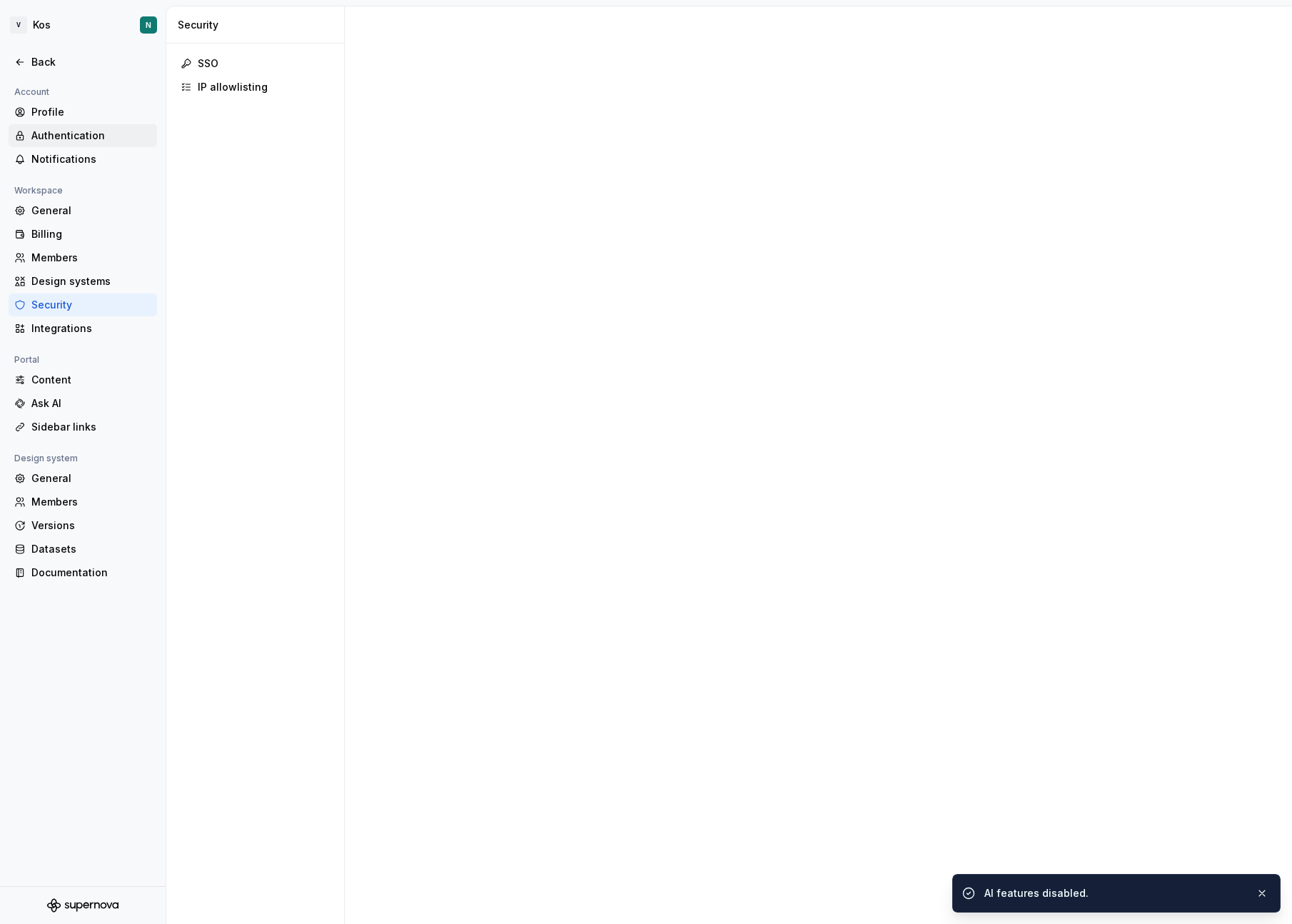
click at [63, 125] on div "Authentication" at bounding box center [82, 135] width 148 height 23
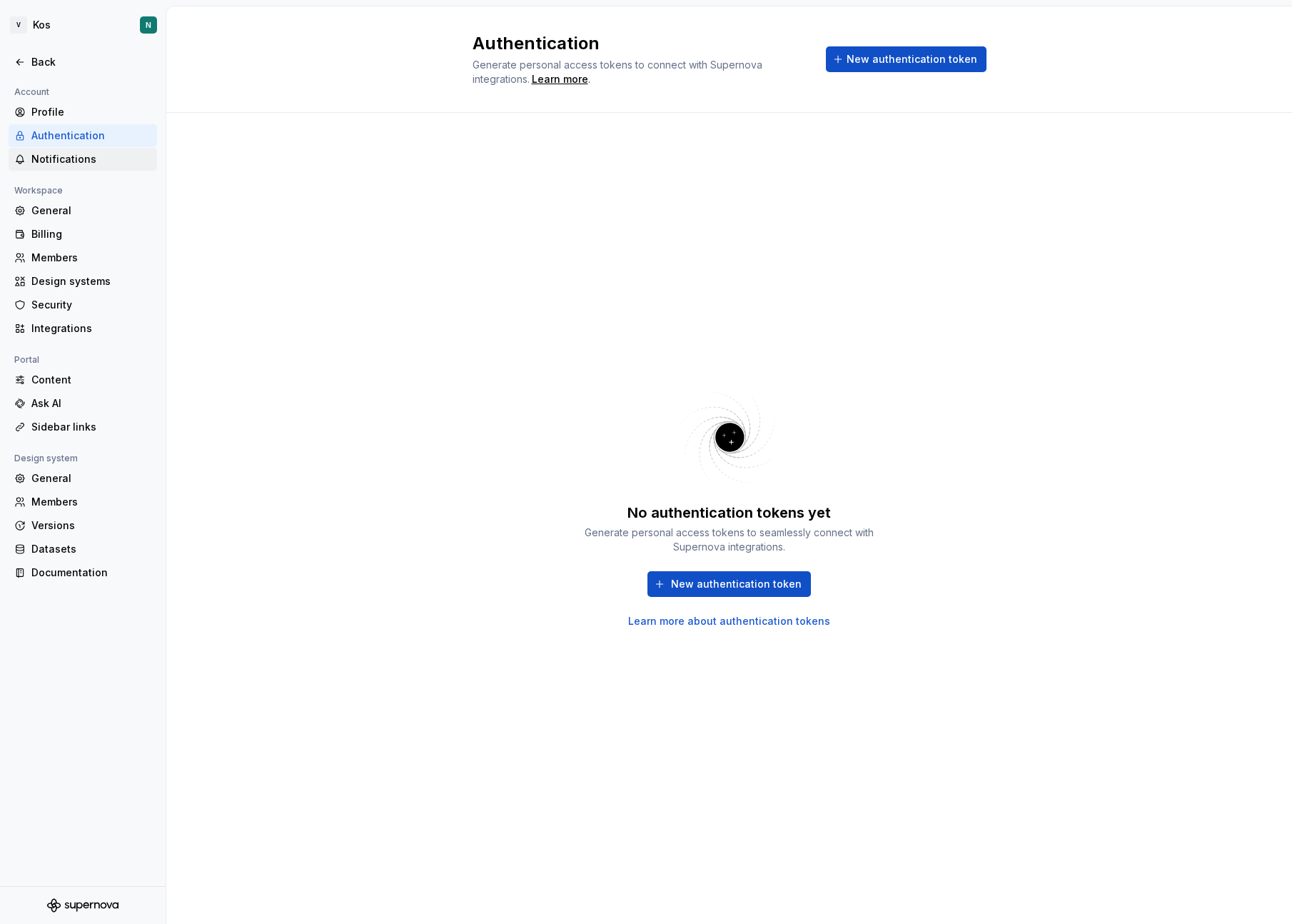
click at [71, 164] on div "Notifications" at bounding box center [92, 159] width 120 height 15
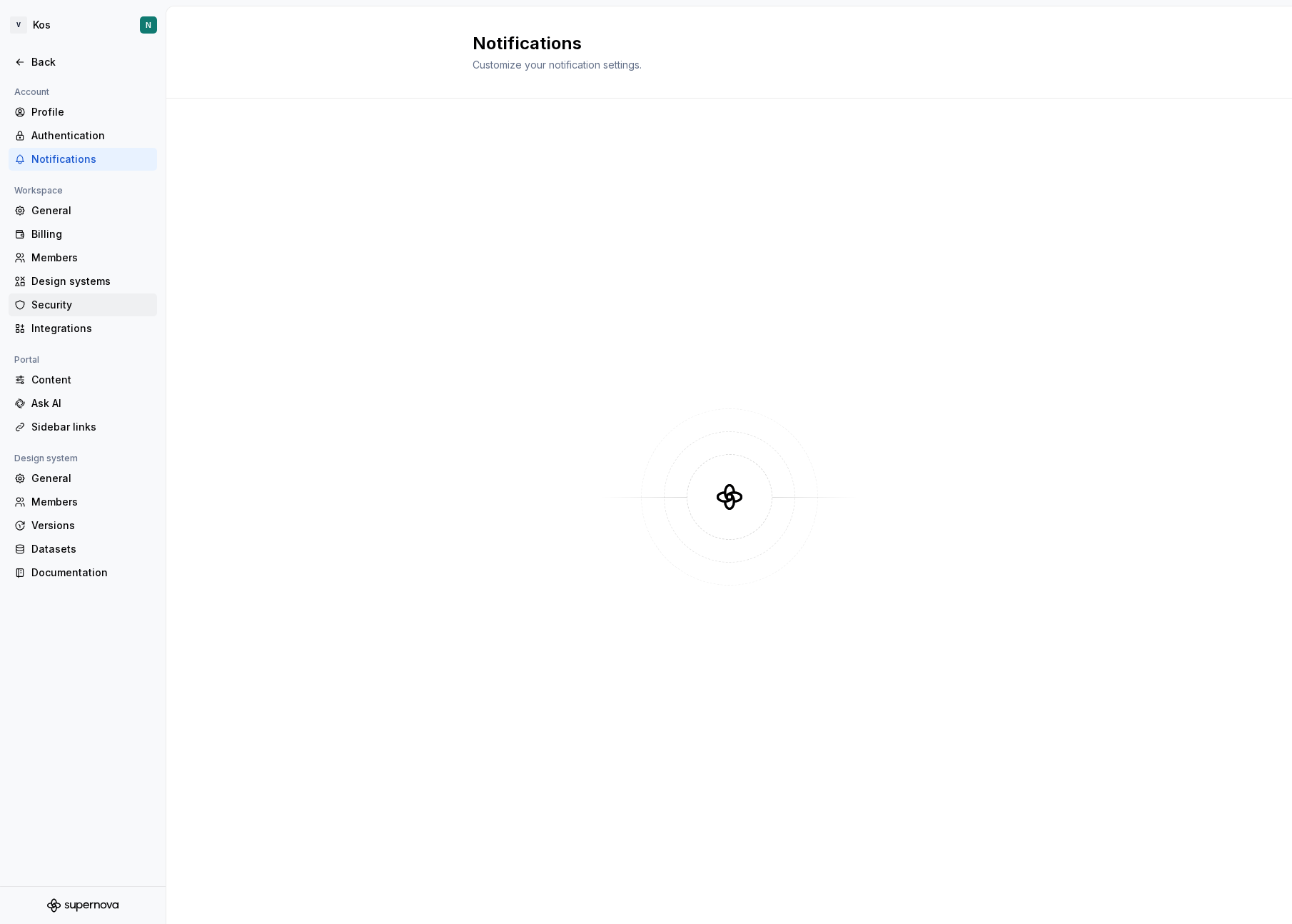
click at [77, 307] on div "Security" at bounding box center [92, 305] width 120 height 15
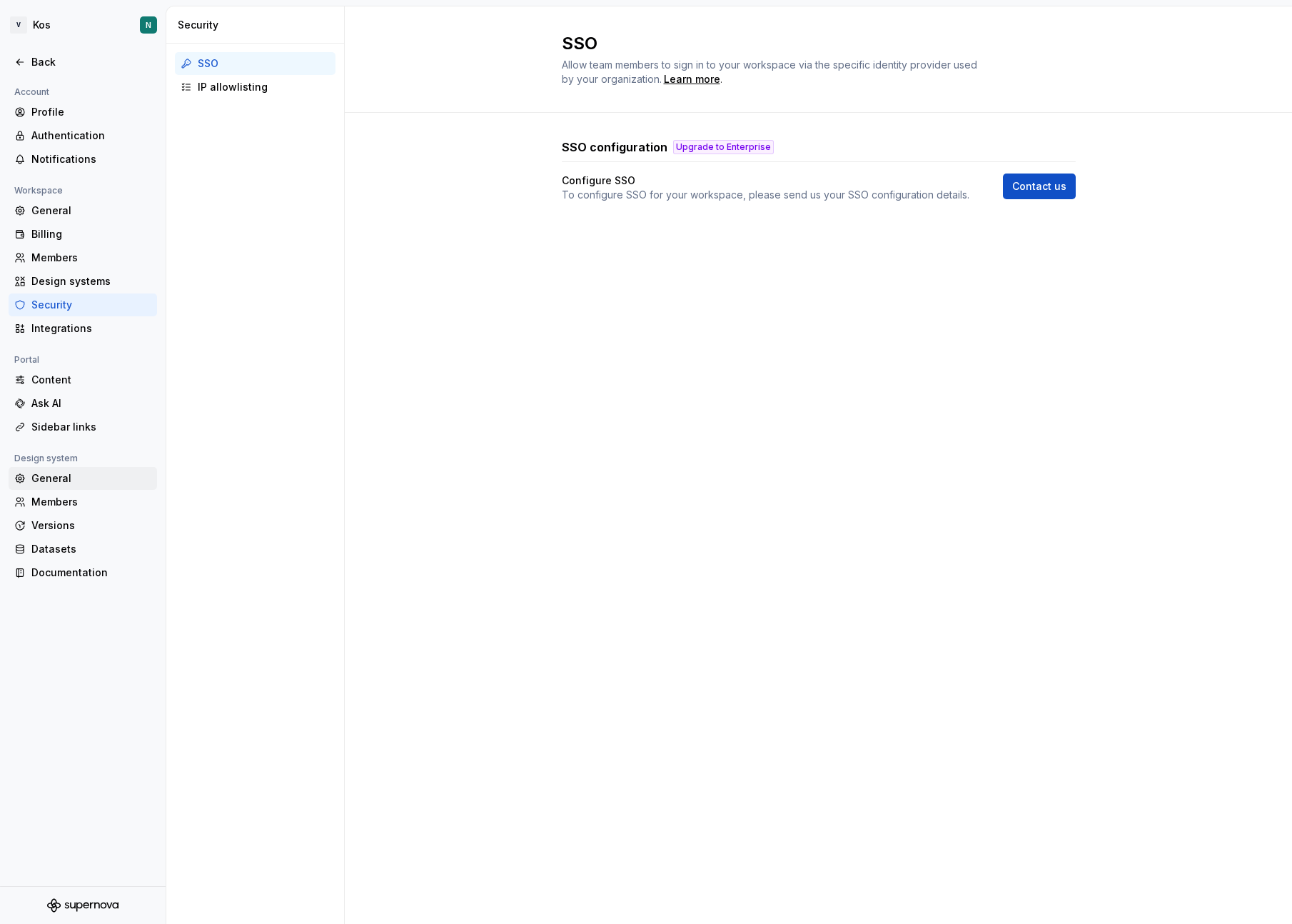
click at [80, 476] on div "General" at bounding box center [92, 478] width 120 height 15
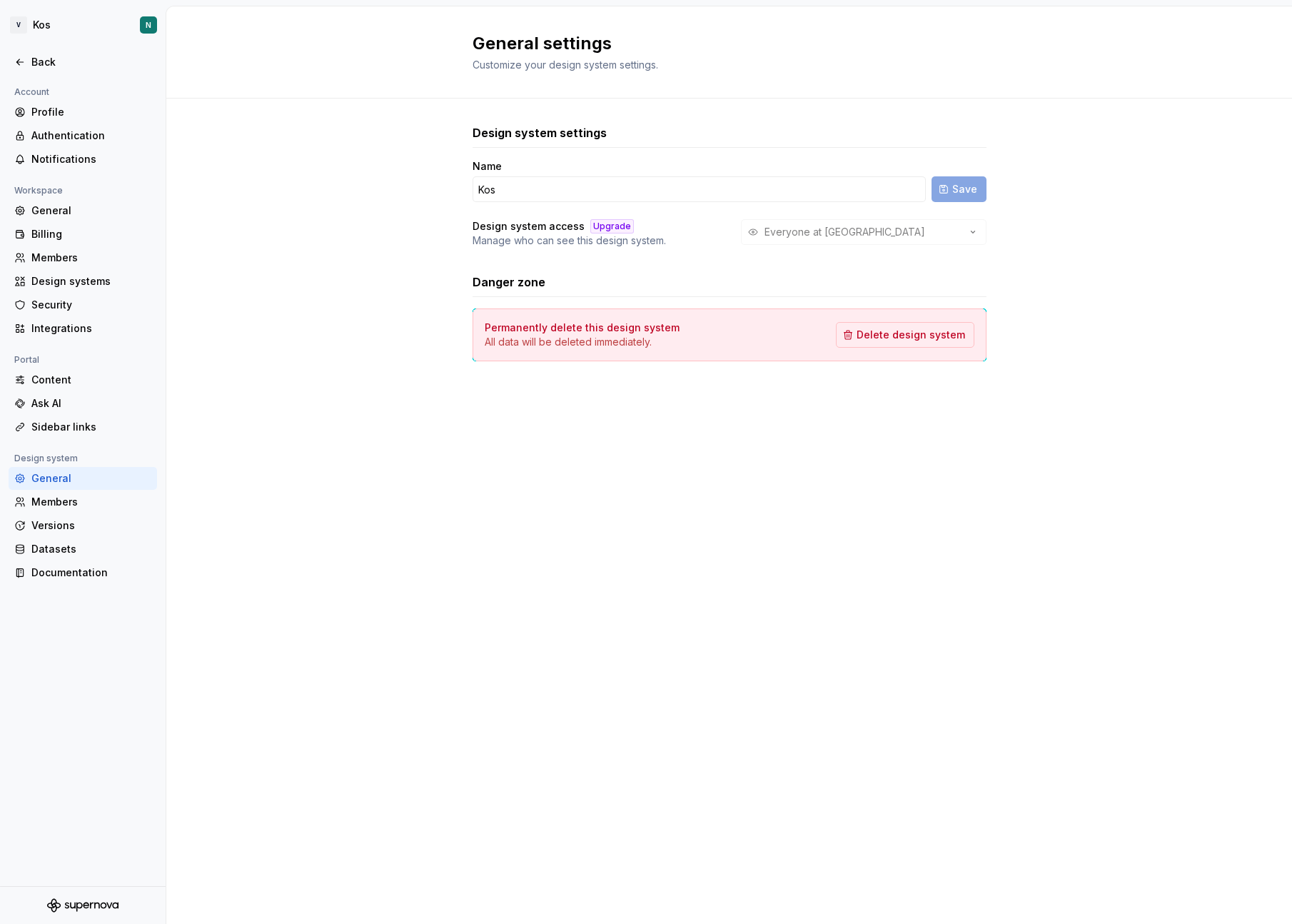
click at [805, 230] on div "Everyone at VitVio" at bounding box center [863, 232] width 246 height 26
click at [974, 234] on div "Everyone at VitVio" at bounding box center [863, 232] width 246 height 26
click at [50, 70] on div "Back" at bounding box center [82, 62] width 148 height 23
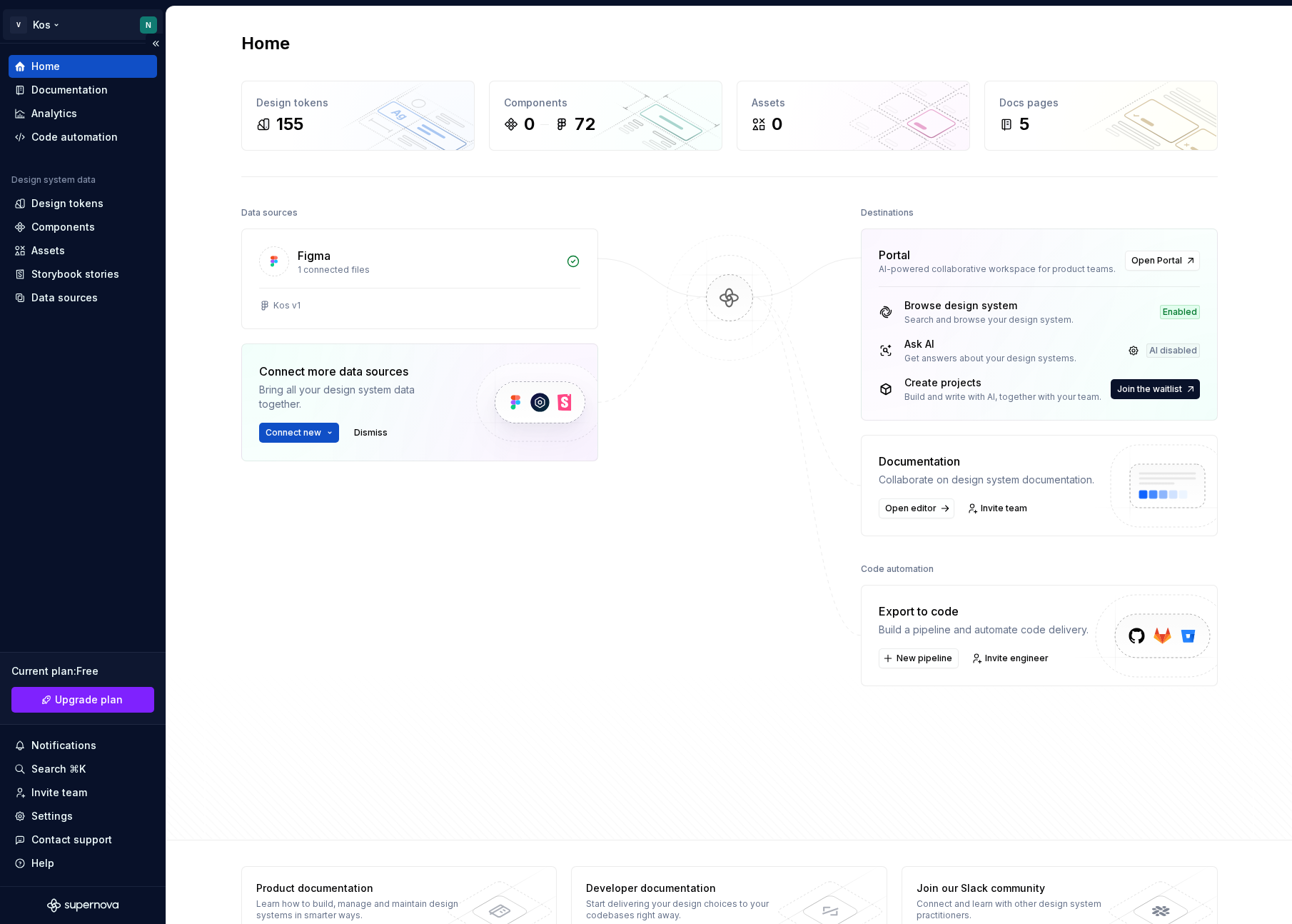
click at [15, 24] on html "V Kos N Home Documentation Analytics Code automation Design system data Design …" at bounding box center [646, 462] width 1292 height 924
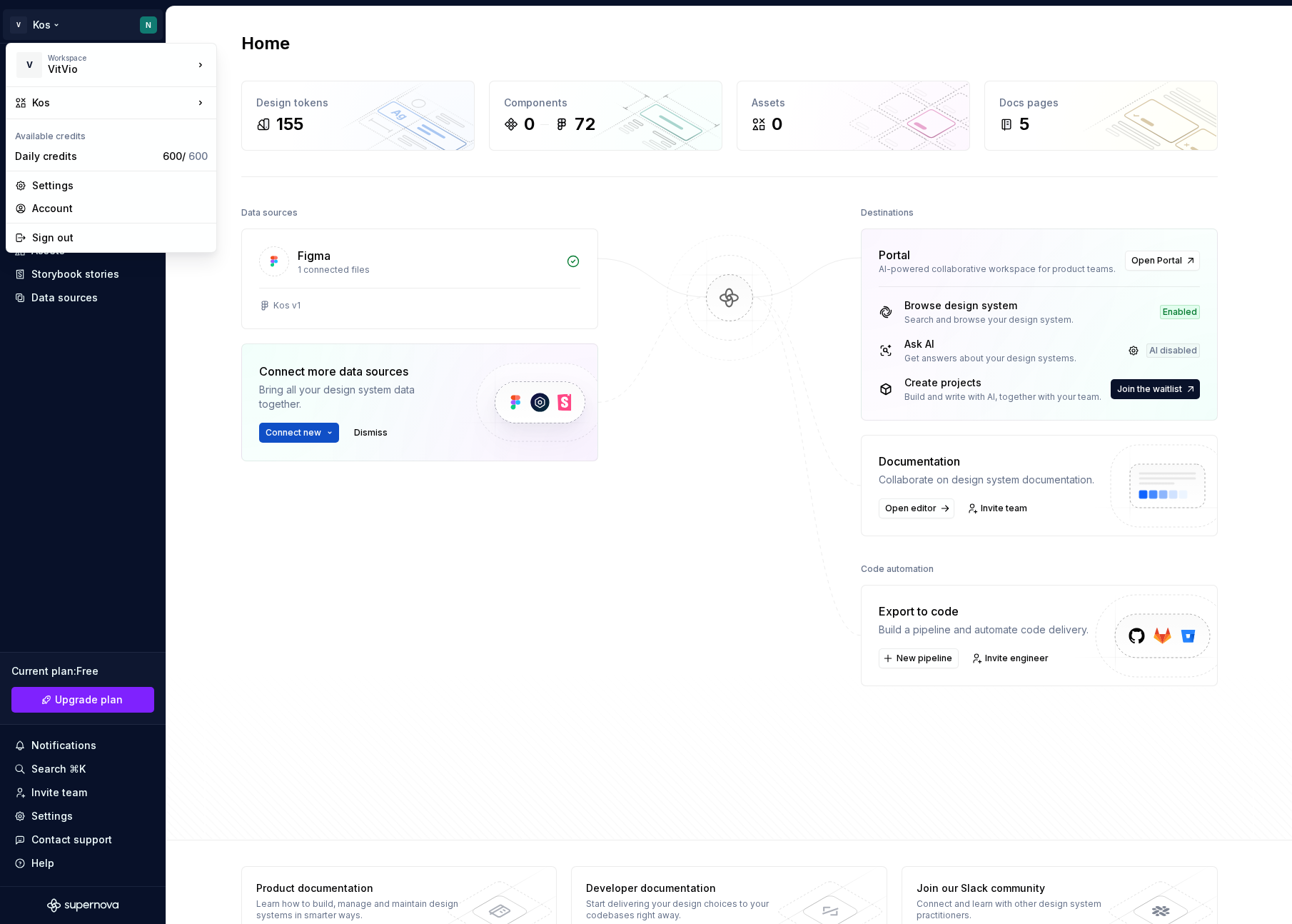
click at [544, 182] on html "V Kos N Home Documentation Analytics Code automation Design system data Design …" at bounding box center [646, 462] width 1292 height 924
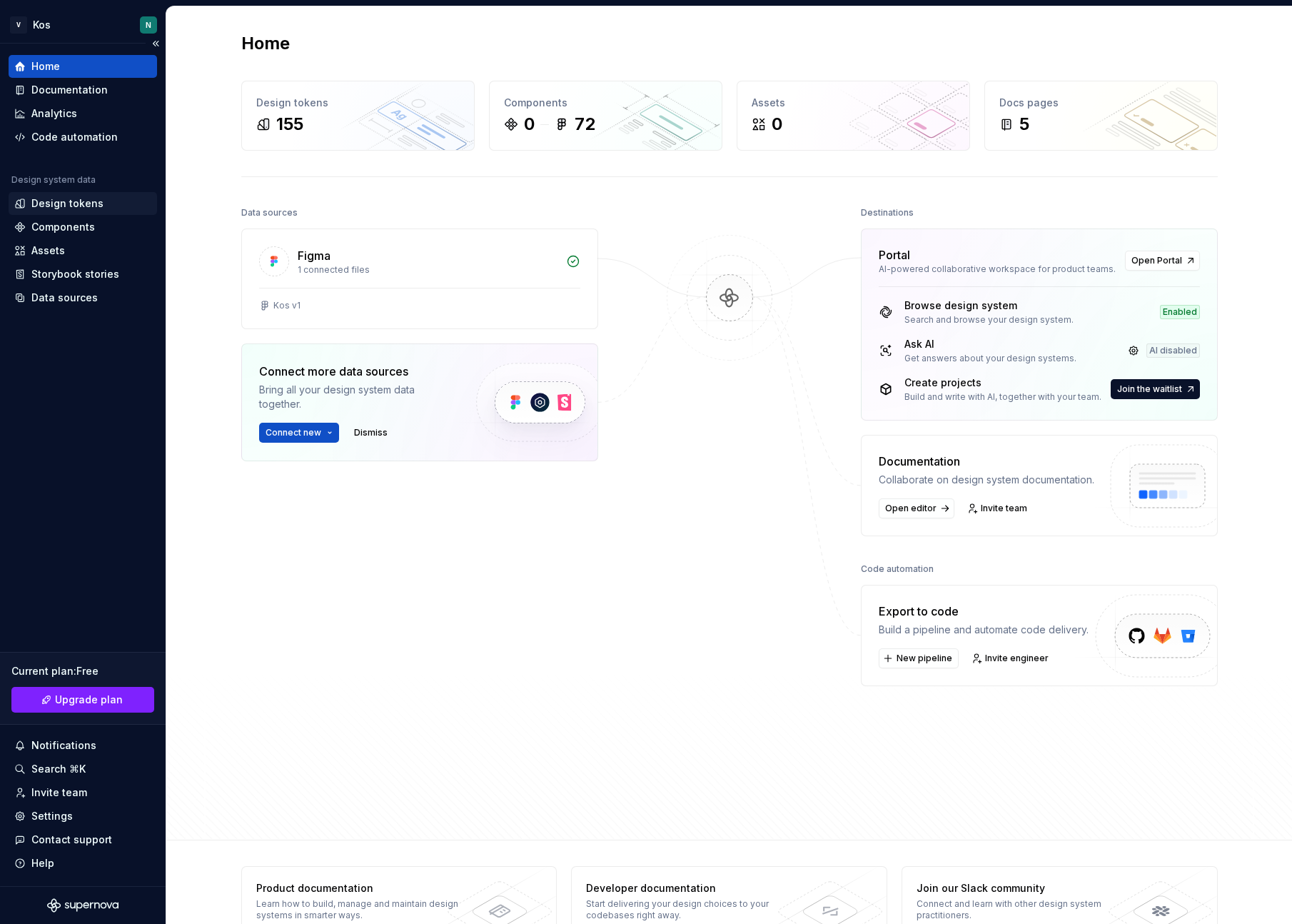
click at [75, 211] on div "Design tokens" at bounding box center [82, 203] width 148 height 23
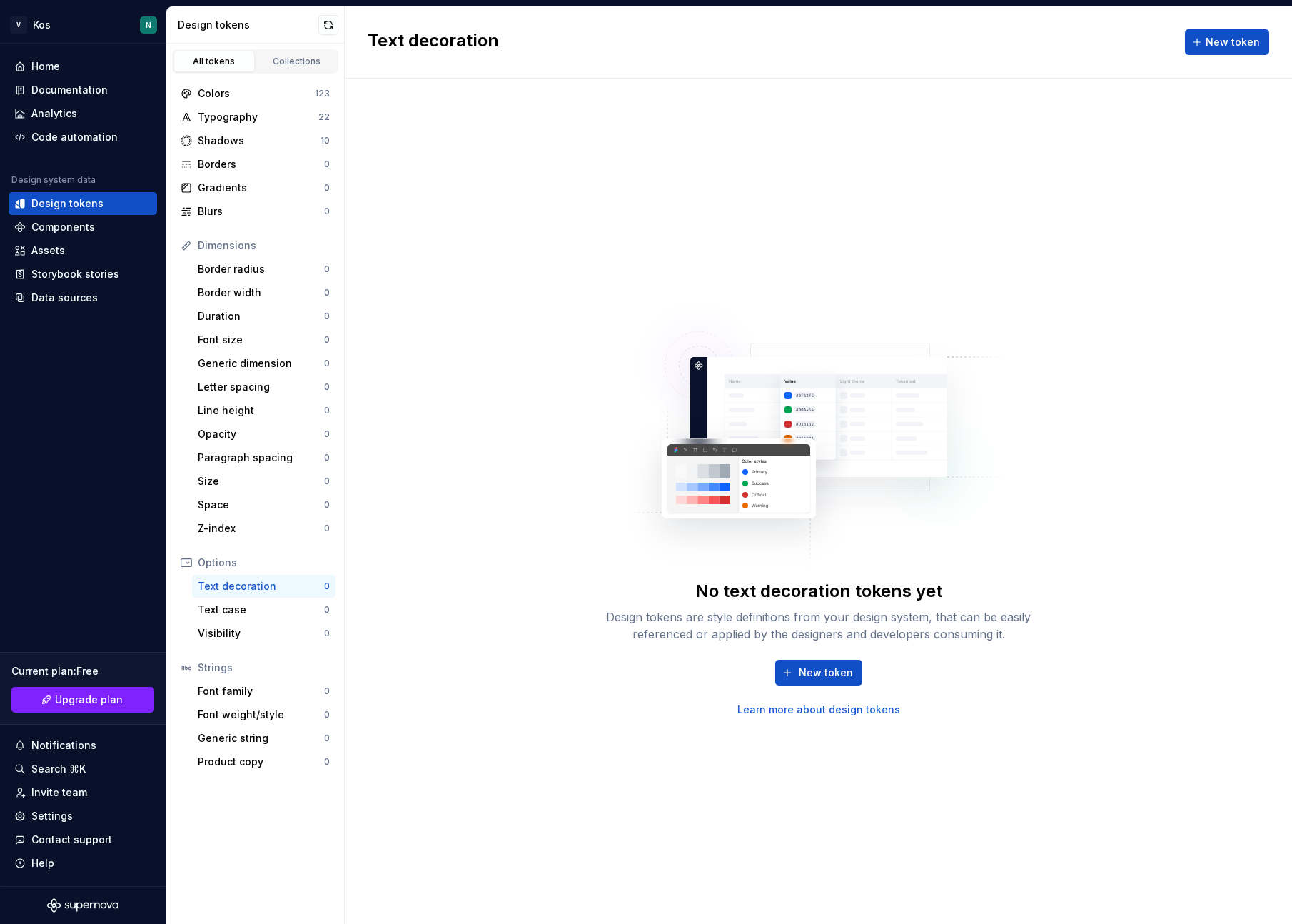
click at [267, 73] on div "All tokens Collections" at bounding box center [255, 62] width 166 height 24
click at [255, 104] on div "Colors 123" at bounding box center [255, 93] width 161 height 23
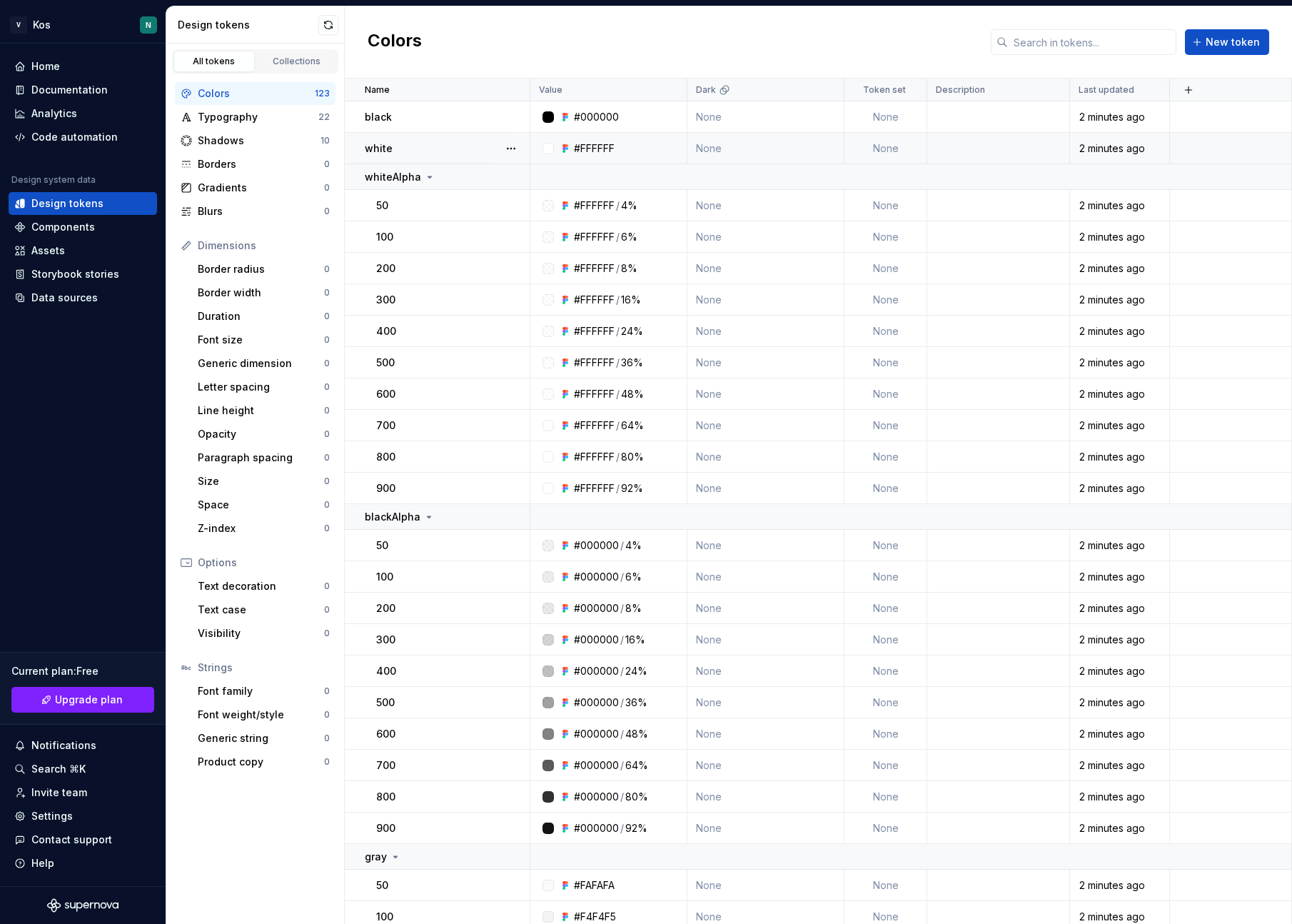
click at [682, 141] on div "#FFFFFF" at bounding box center [612, 148] width 146 height 15
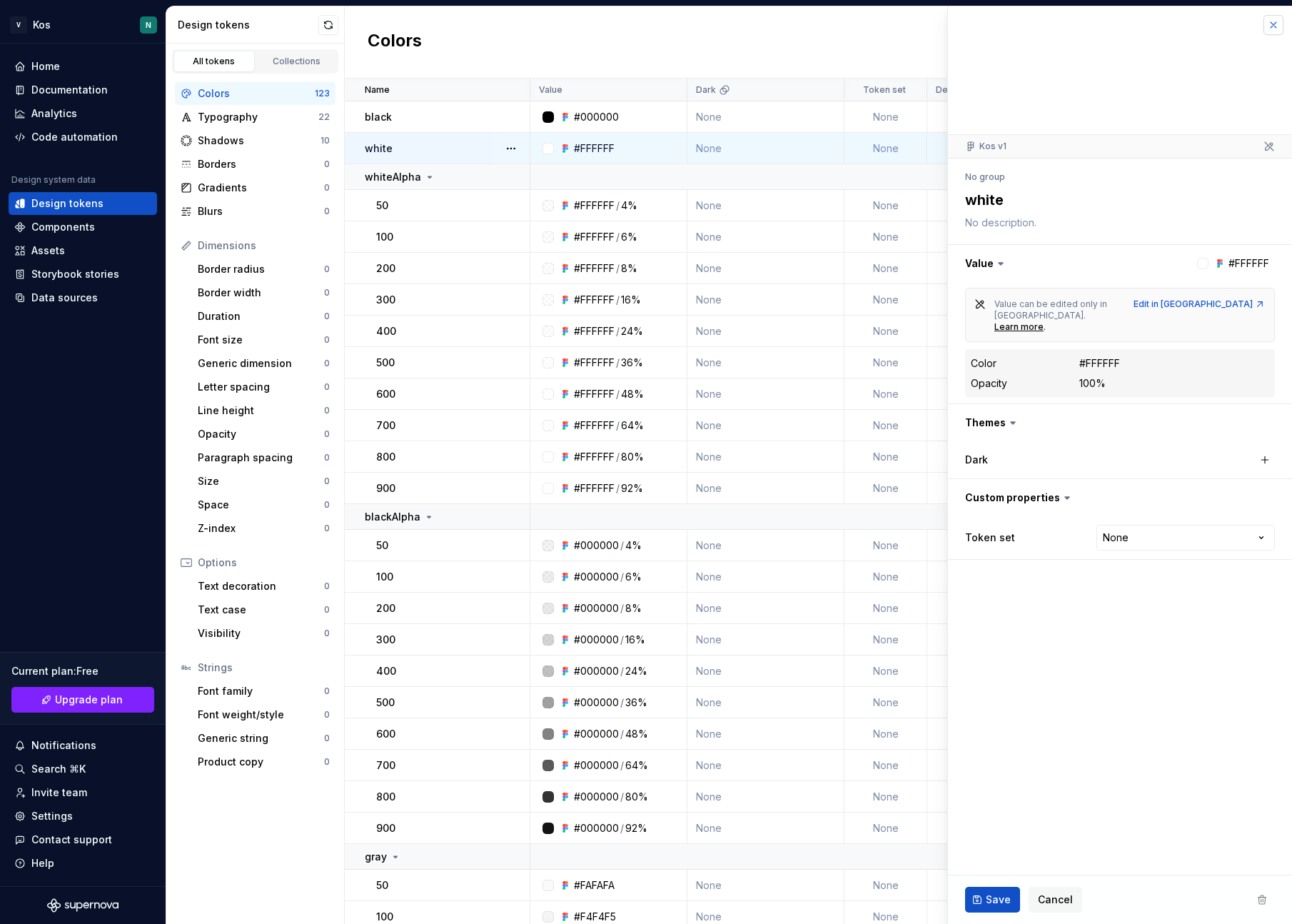
click at [1276, 27] on button "button" at bounding box center [1273, 25] width 20 height 20
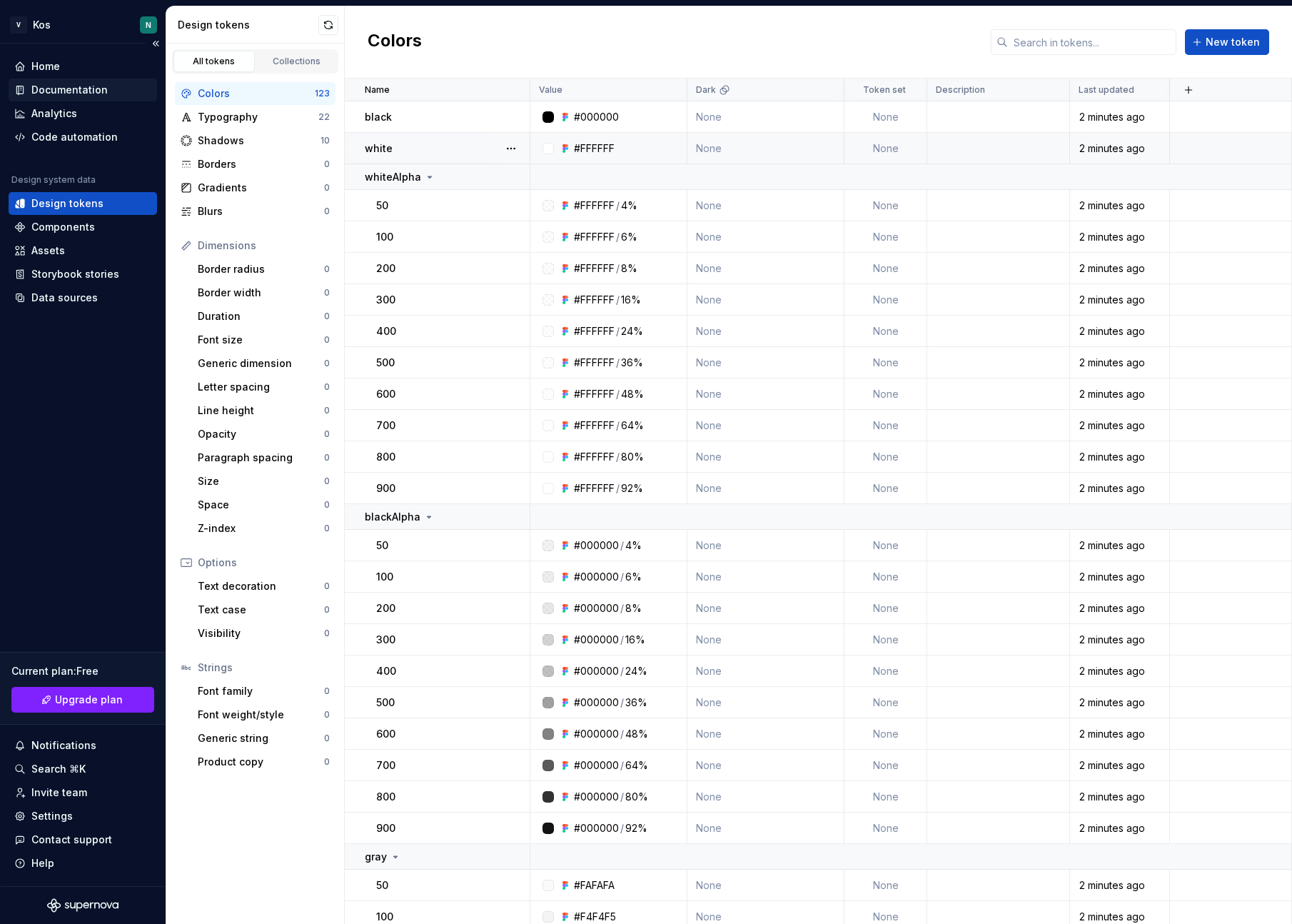
click at [89, 86] on div "Documentation" at bounding box center [69, 90] width 76 height 15
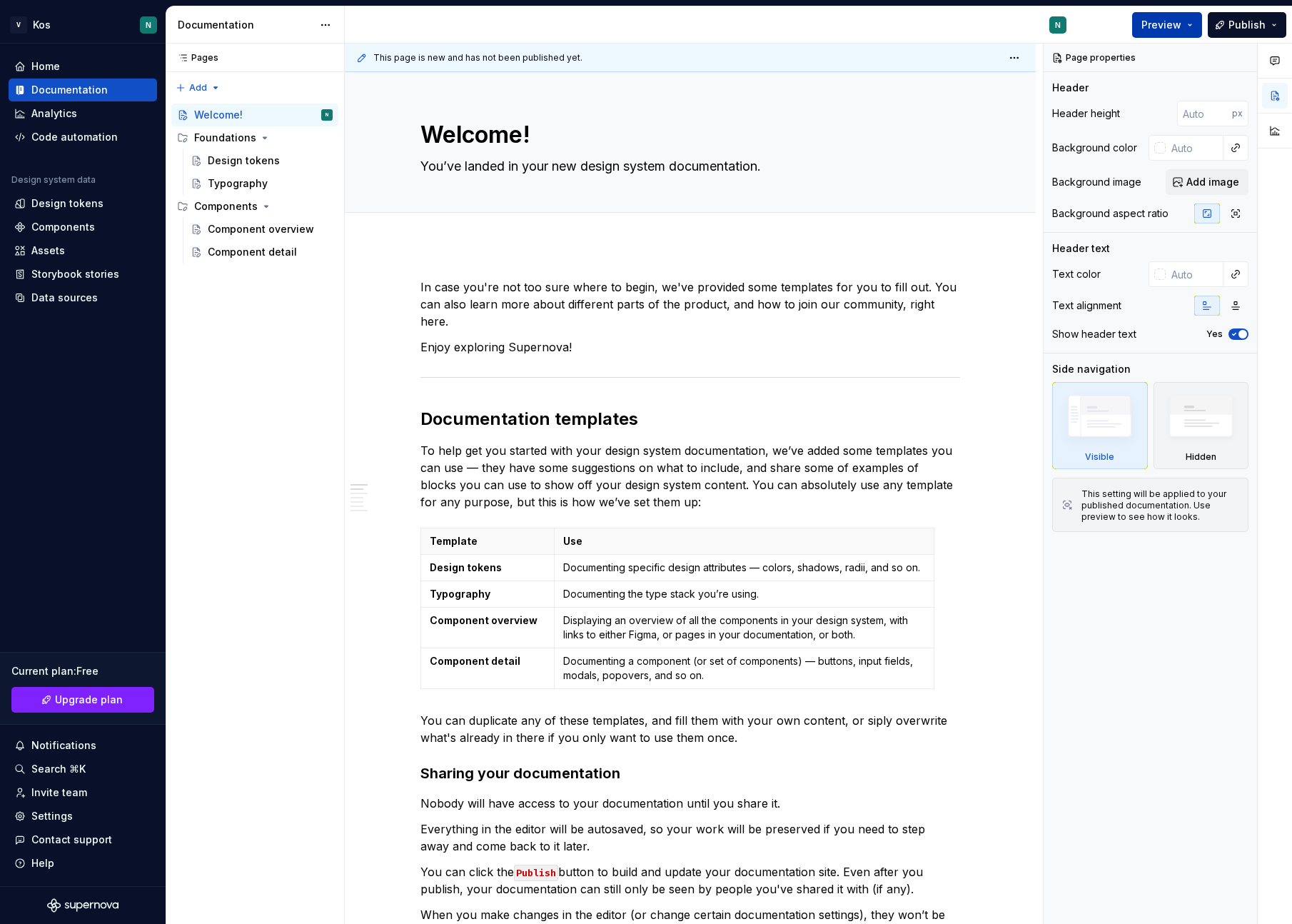
click at [1160, 23] on span "Preview" at bounding box center [1161, 25] width 40 height 15
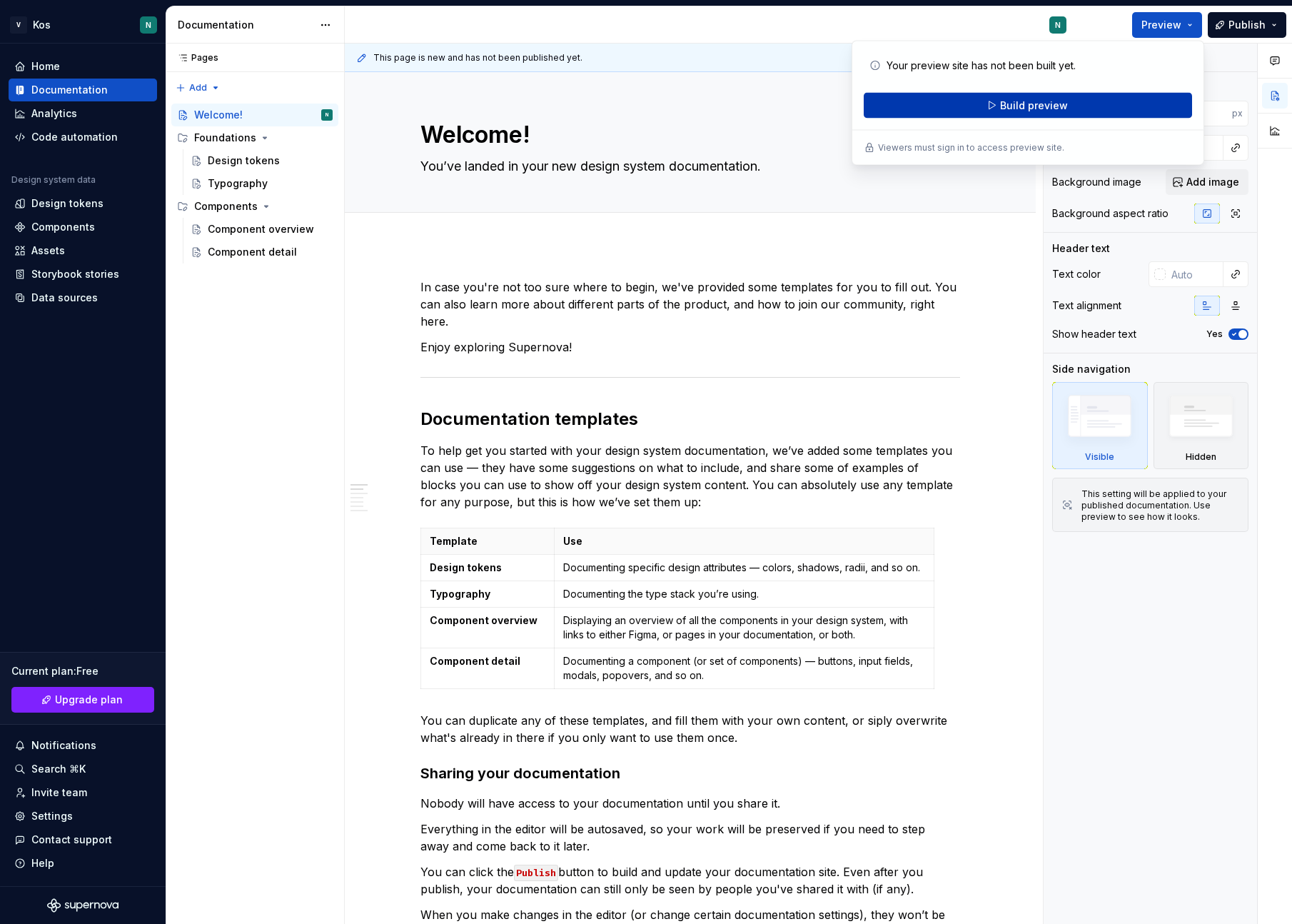
click at [1075, 108] on button "Build preview" at bounding box center [1027, 105] width 328 height 26
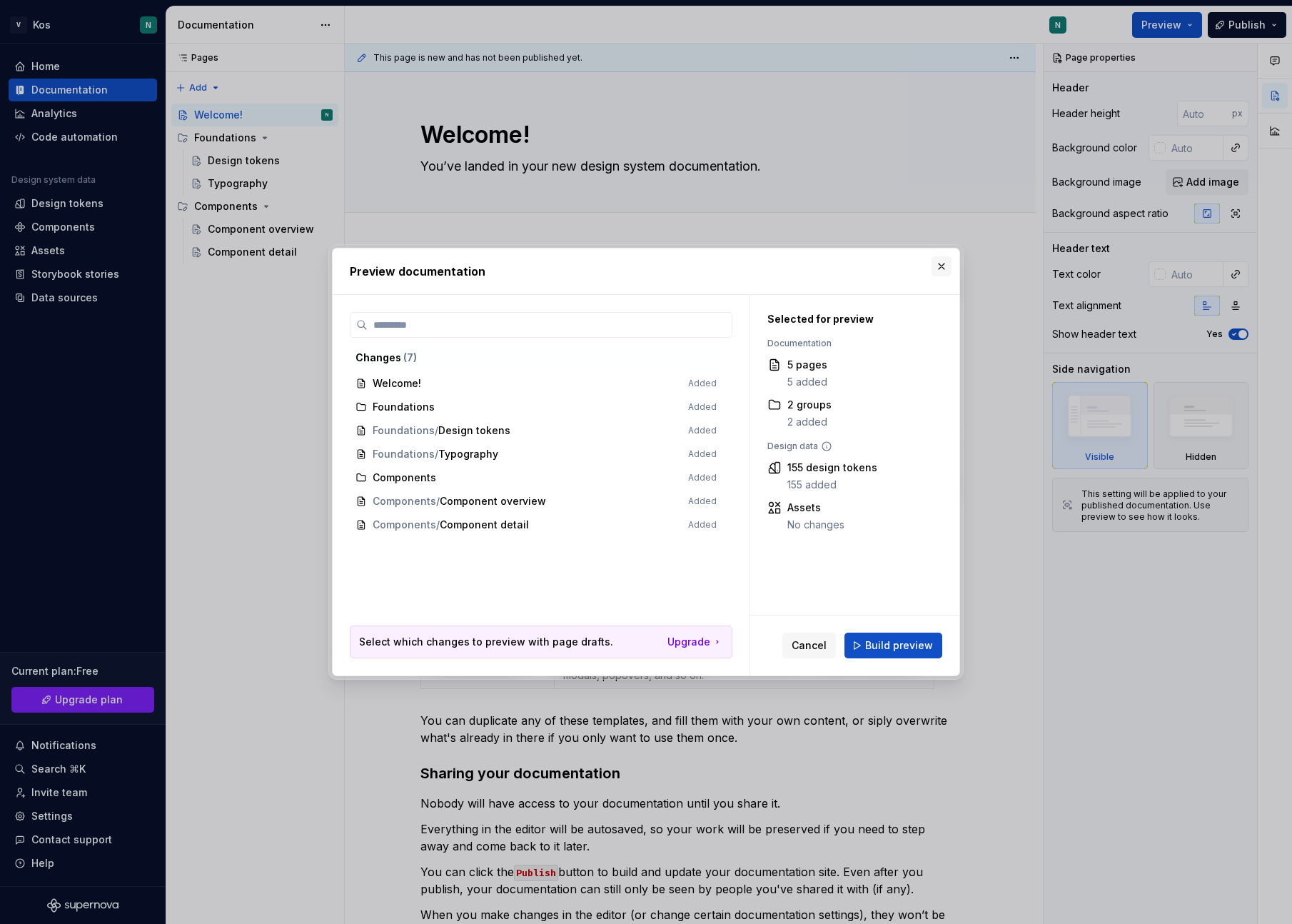
click at [939, 264] on button "button" at bounding box center [941, 265] width 20 height 20
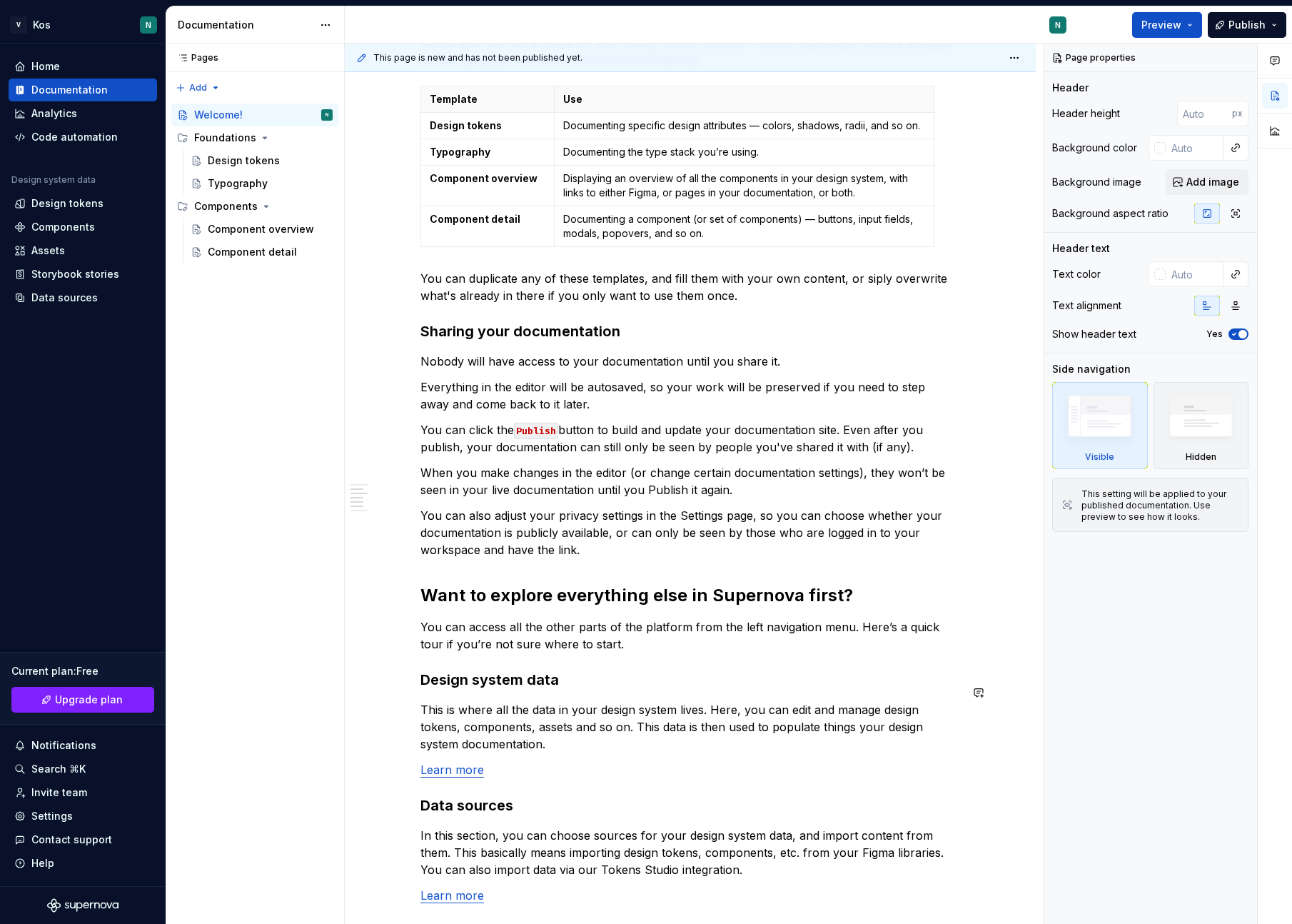
scroll to position [438, 0]
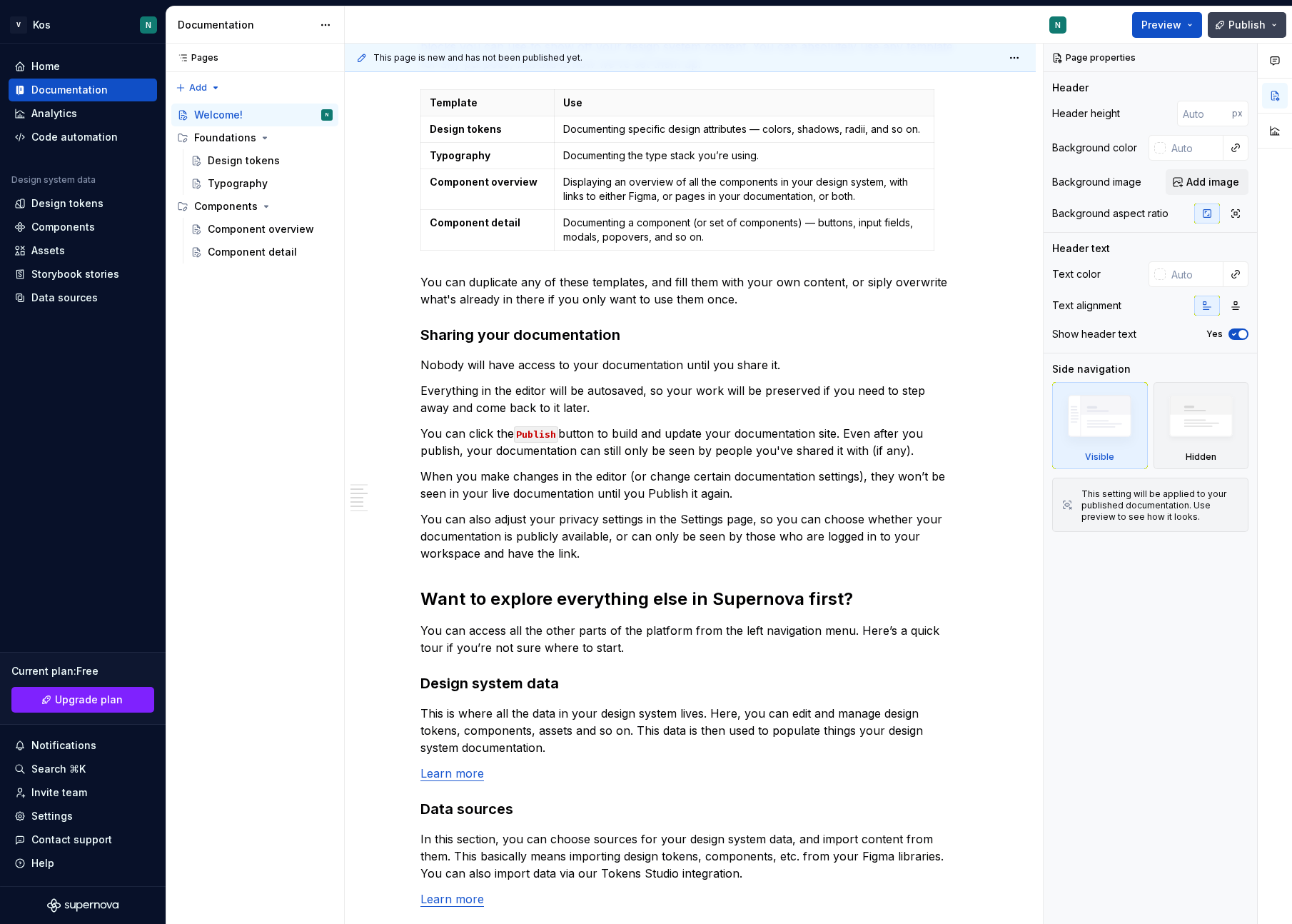
click at [1282, 25] on button "Publish" at bounding box center [1247, 25] width 79 height 26
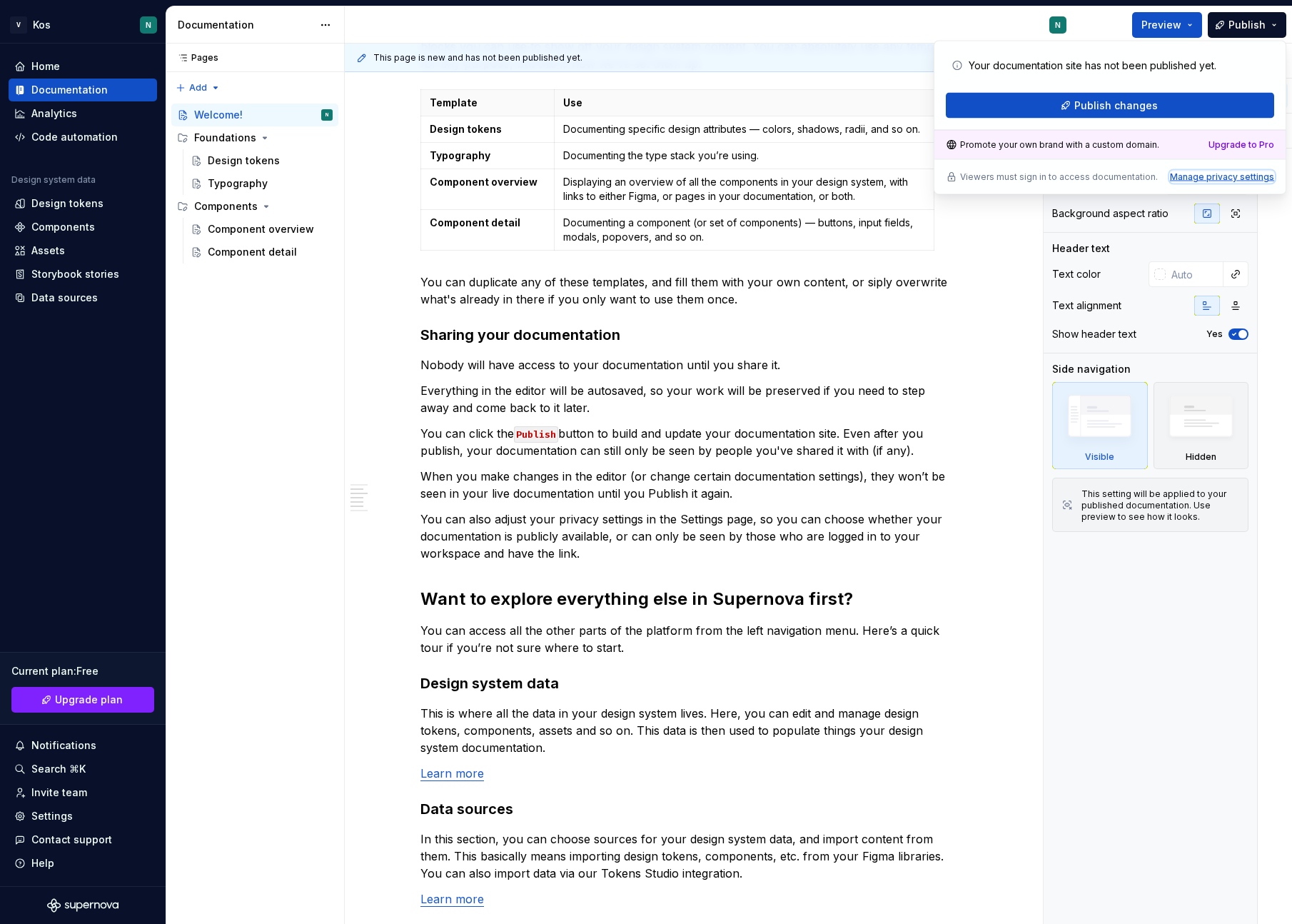
click at [1211, 177] on div "Manage privacy settings" at bounding box center [1222, 176] width 104 height 11
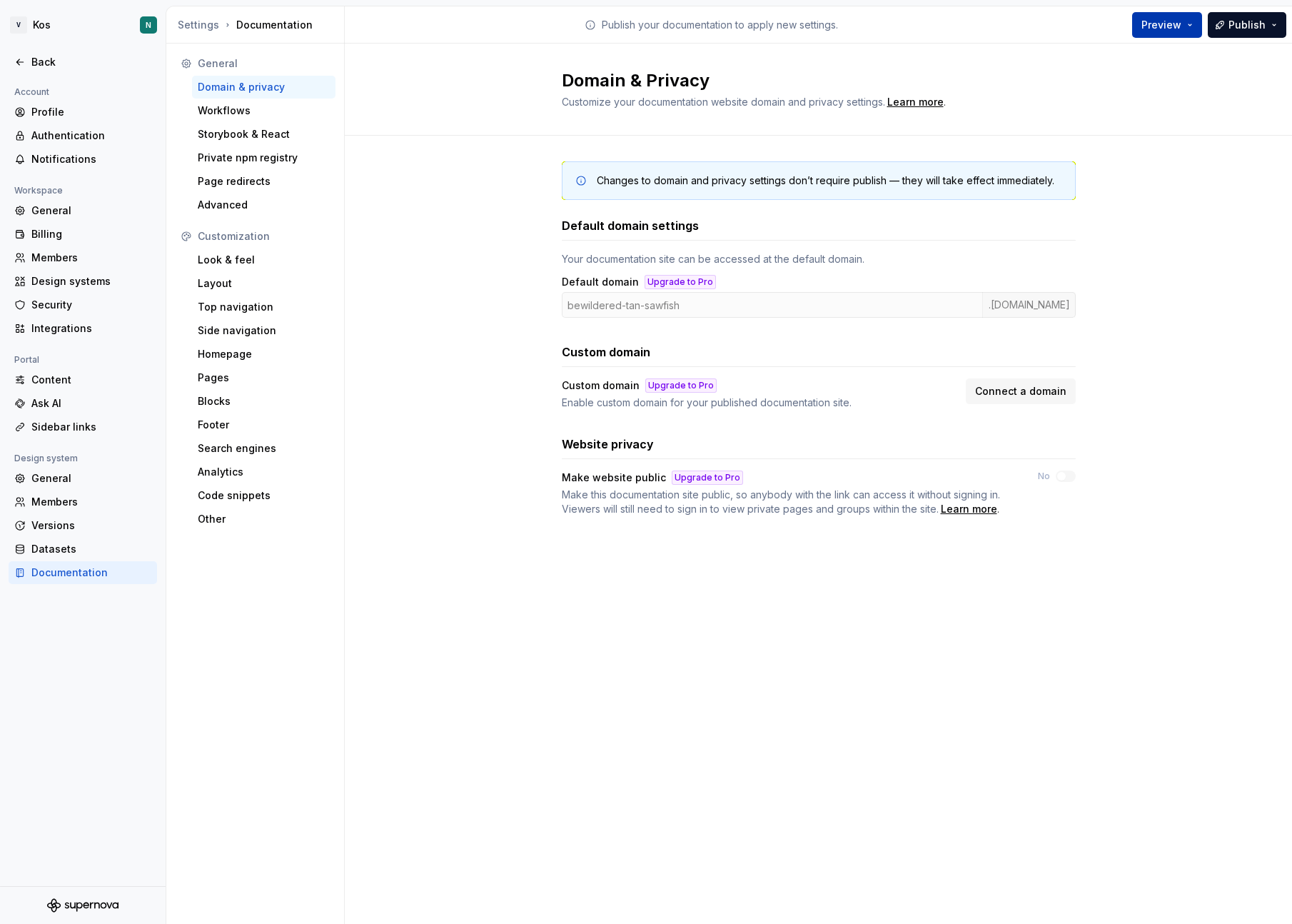
click at [1163, 27] on span "Preview" at bounding box center [1161, 25] width 40 height 15
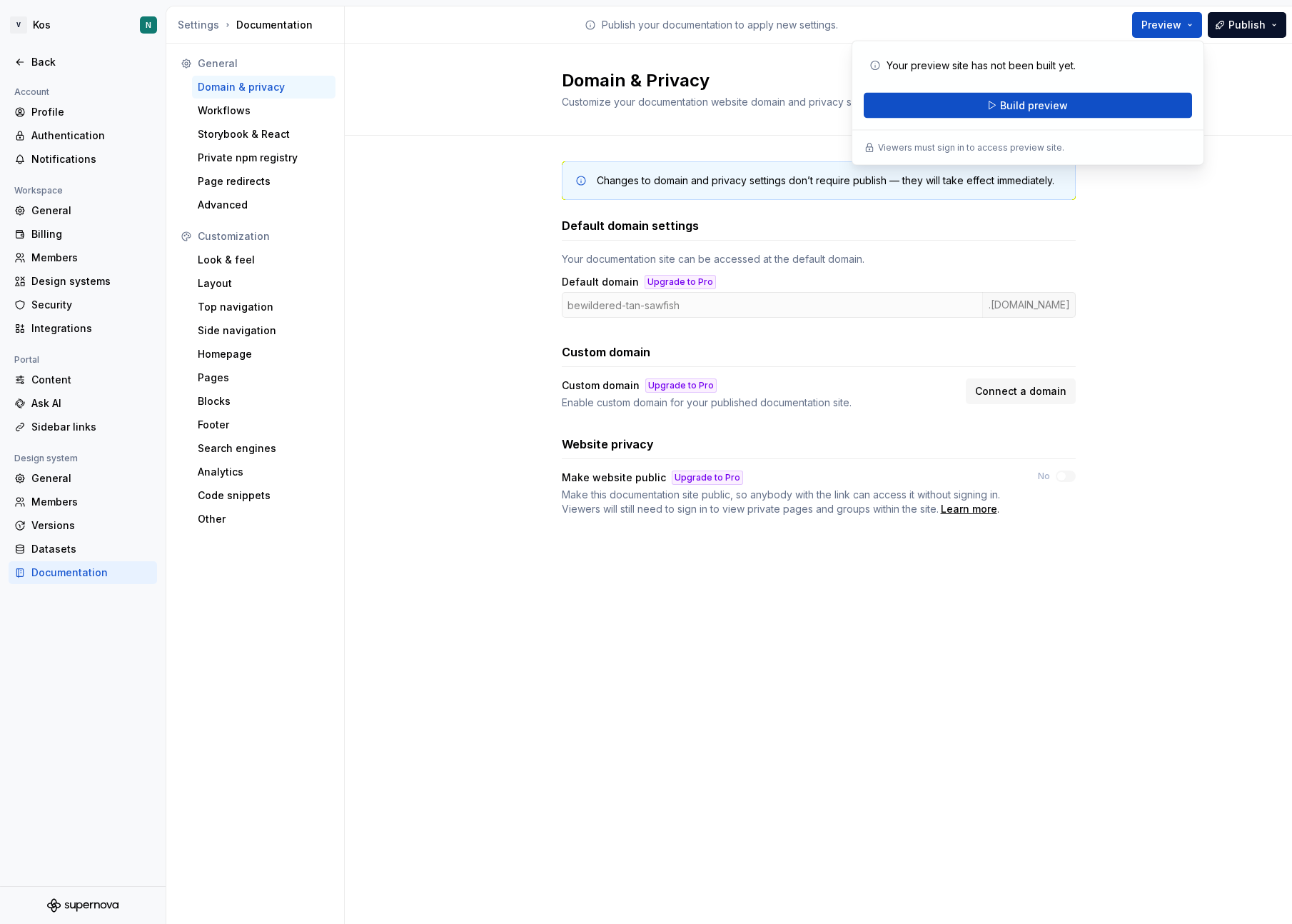
click at [1285, 188] on div "Changes to domain and privacy settings don’t require publish — they will take e…" at bounding box center [819, 353] width 947 height 435
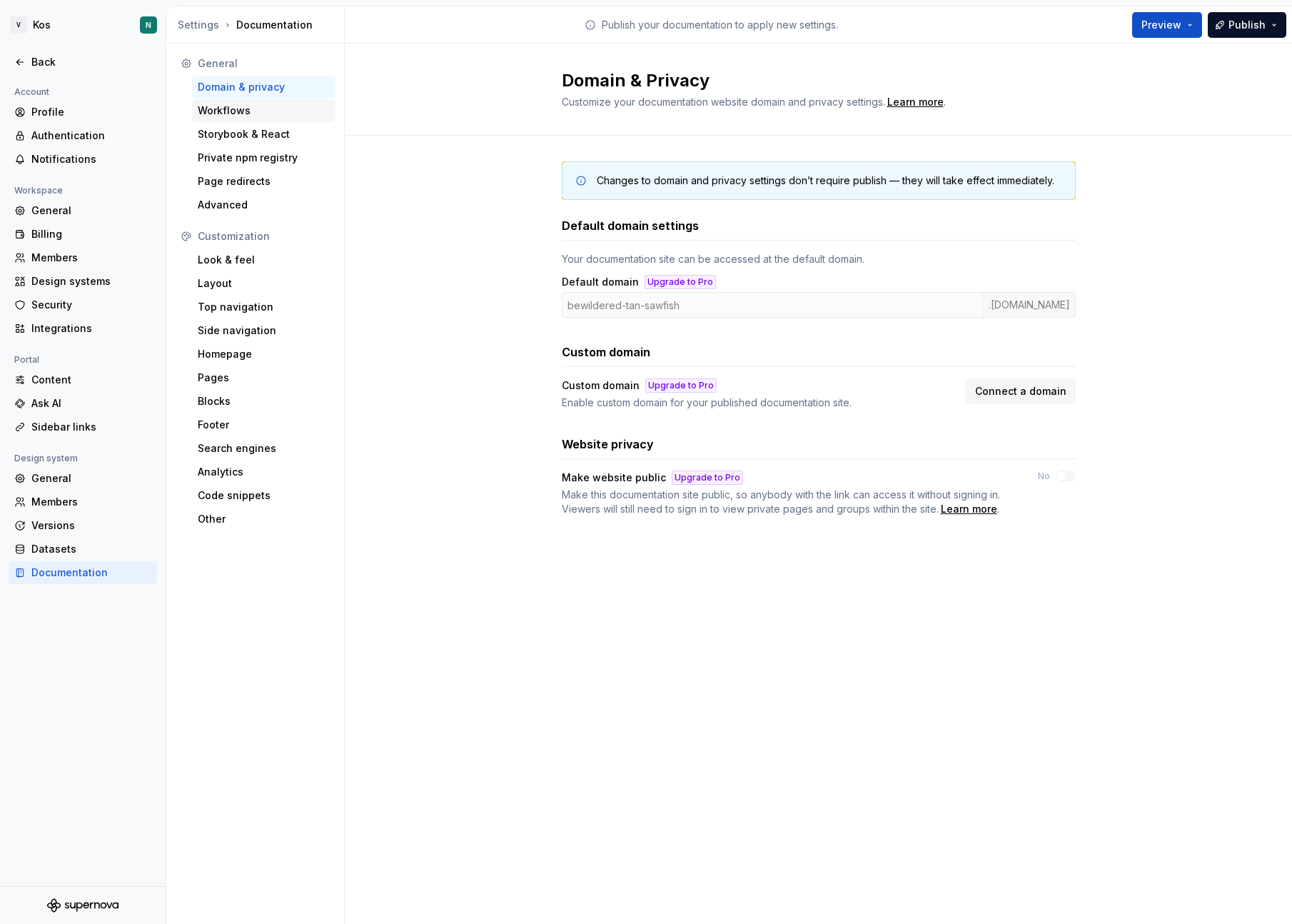
click at [226, 113] on div "Workflows" at bounding box center [264, 110] width 132 height 15
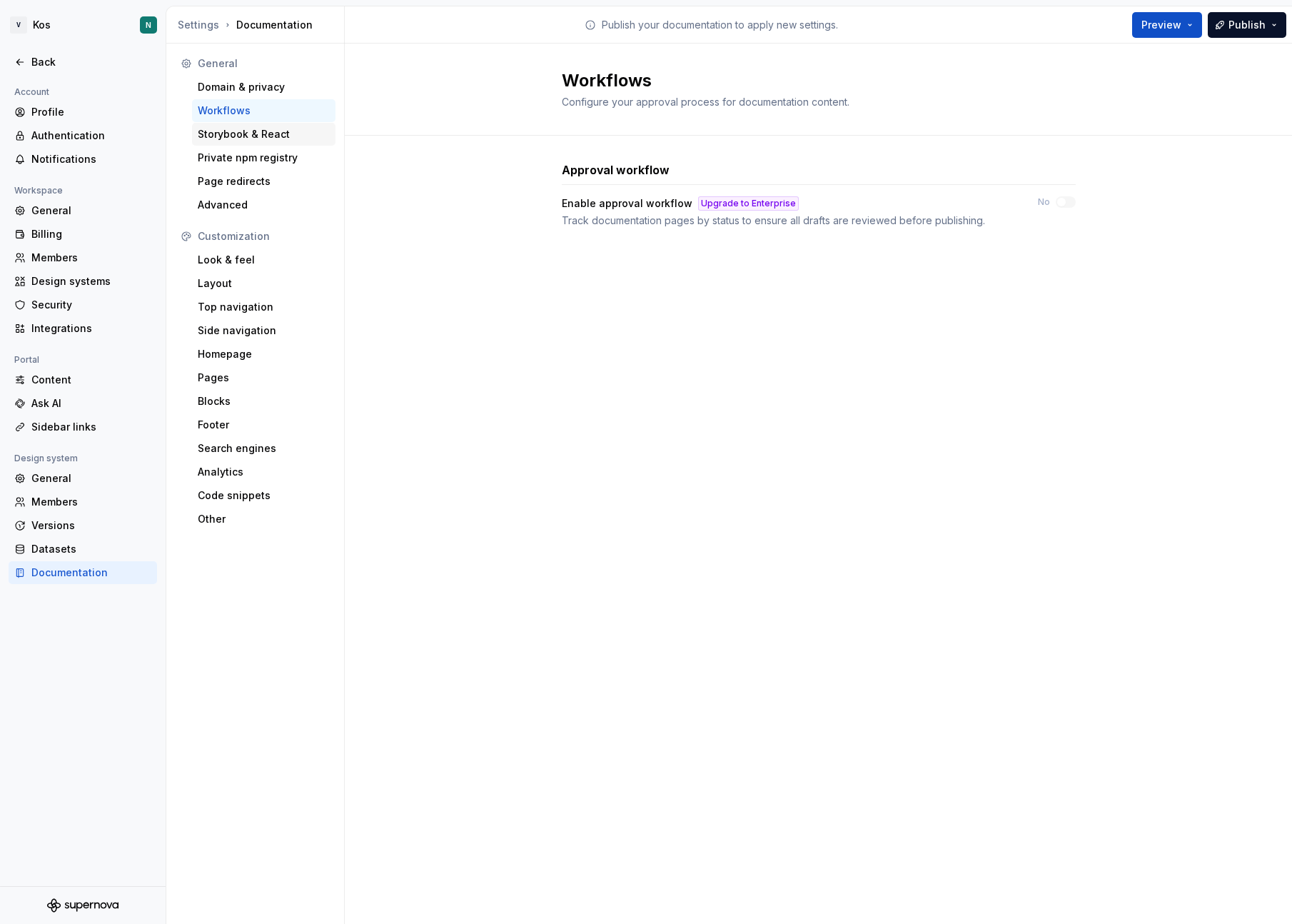
click at [239, 134] on div "Storybook & React" at bounding box center [264, 134] width 132 height 15
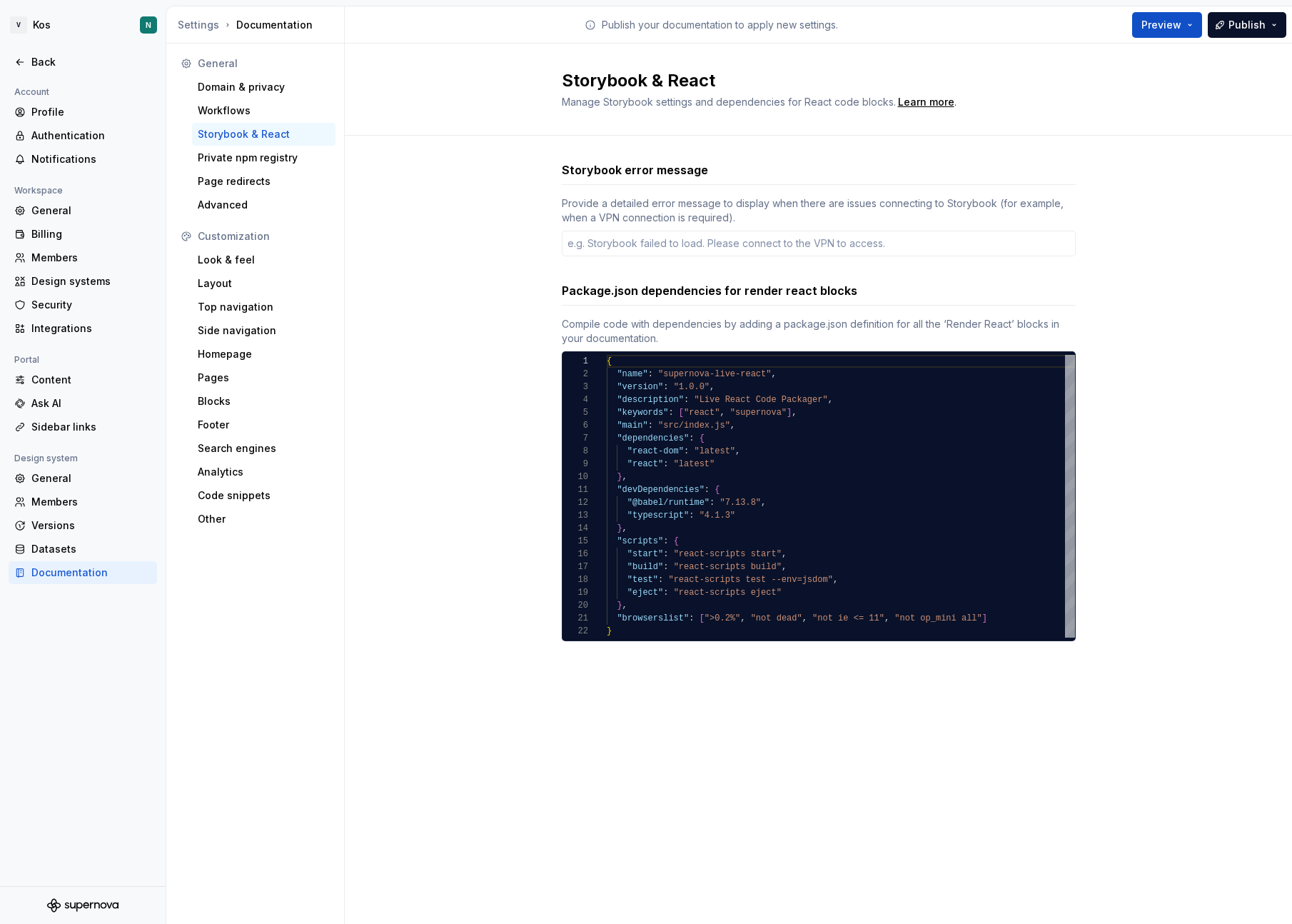
type textarea "*"
click at [247, 159] on div "Private npm registry" at bounding box center [264, 158] width 132 height 15
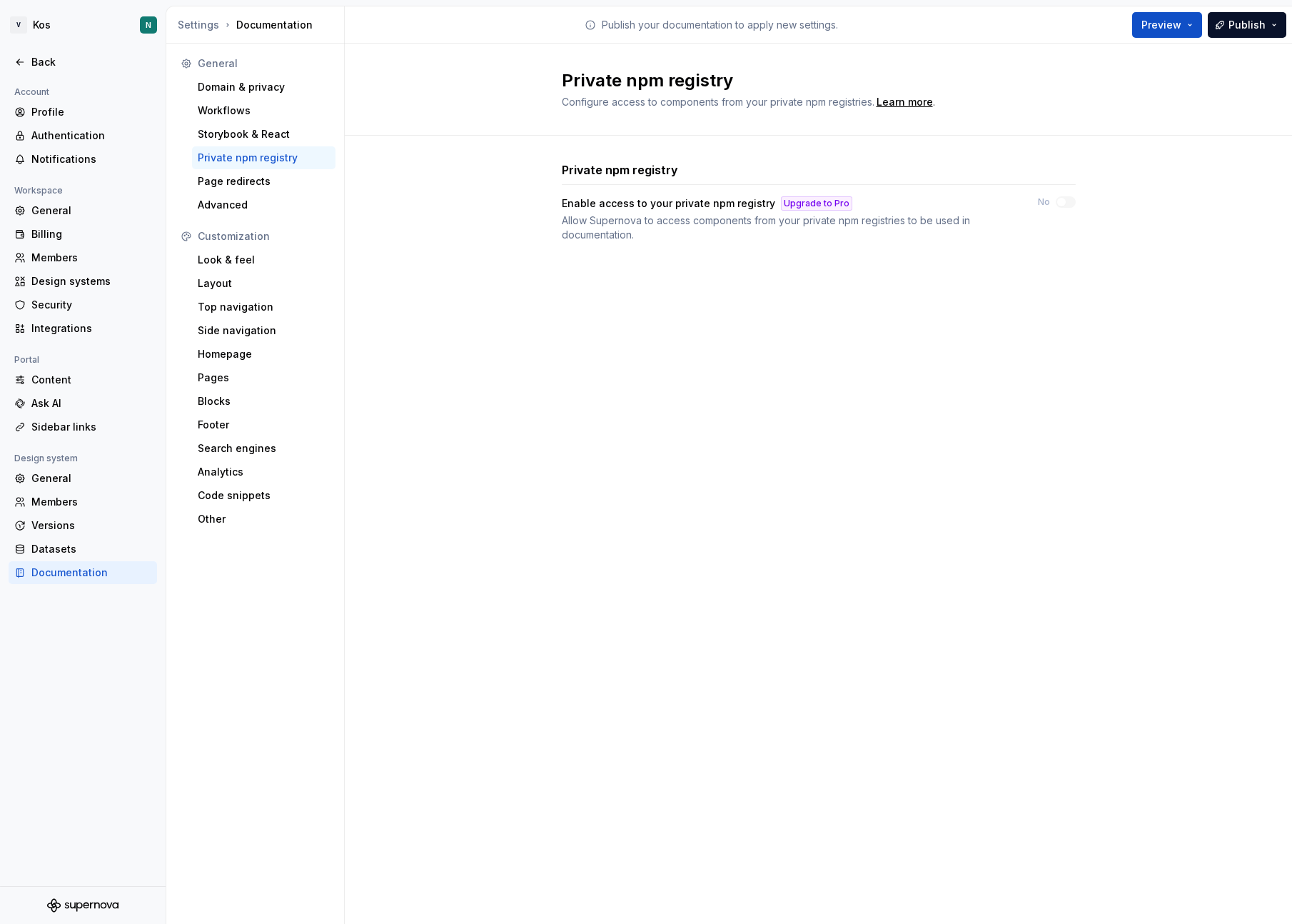
click at [734, 247] on div "Private npm registry Enable access to your private npm registry Upgrade to Pro …" at bounding box center [819, 216] width 514 height 161
click at [259, 187] on div "Page redirects" at bounding box center [264, 181] width 132 height 15
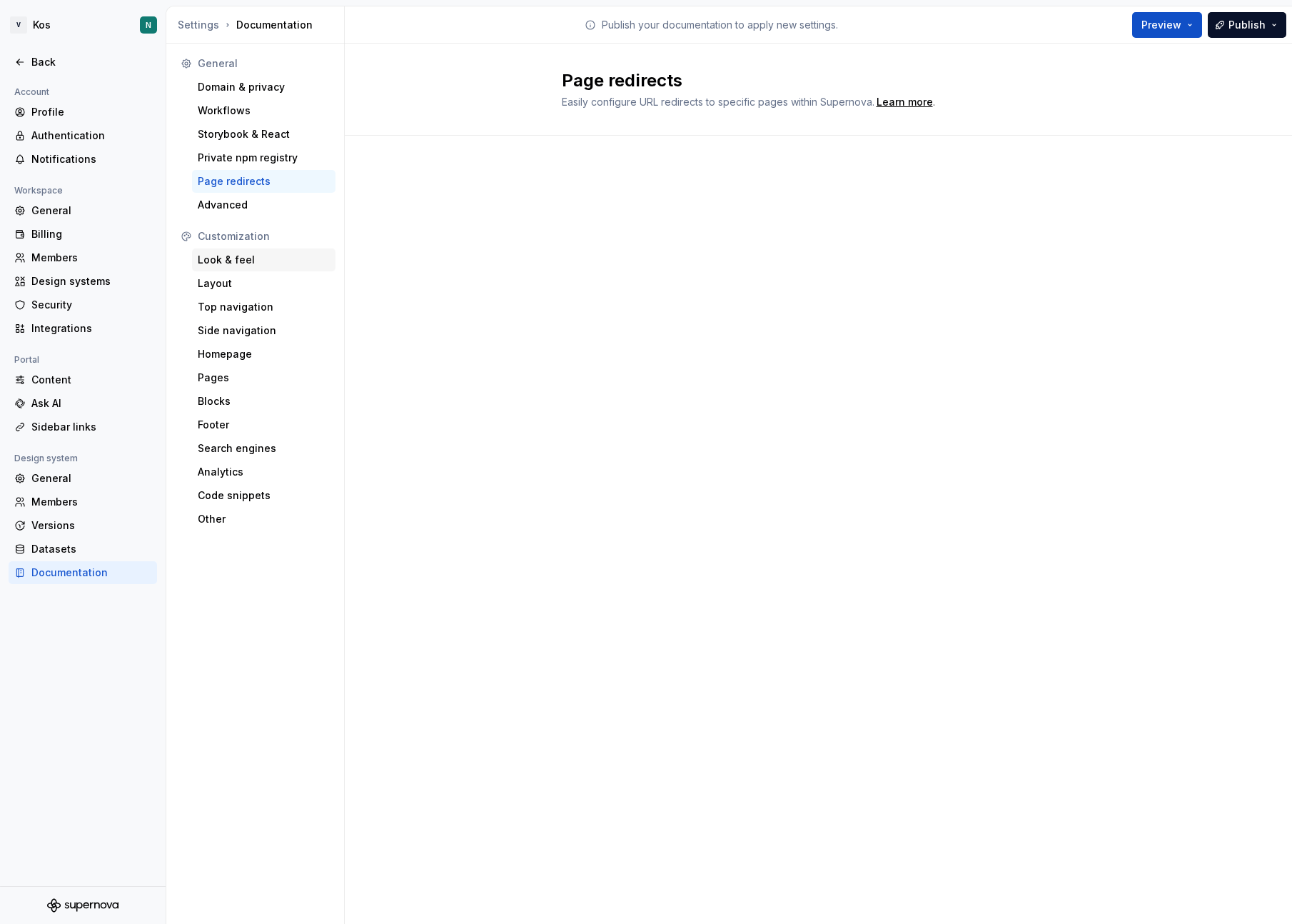
click at [245, 264] on div "Look & feel" at bounding box center [264, 259] width 132 height 15
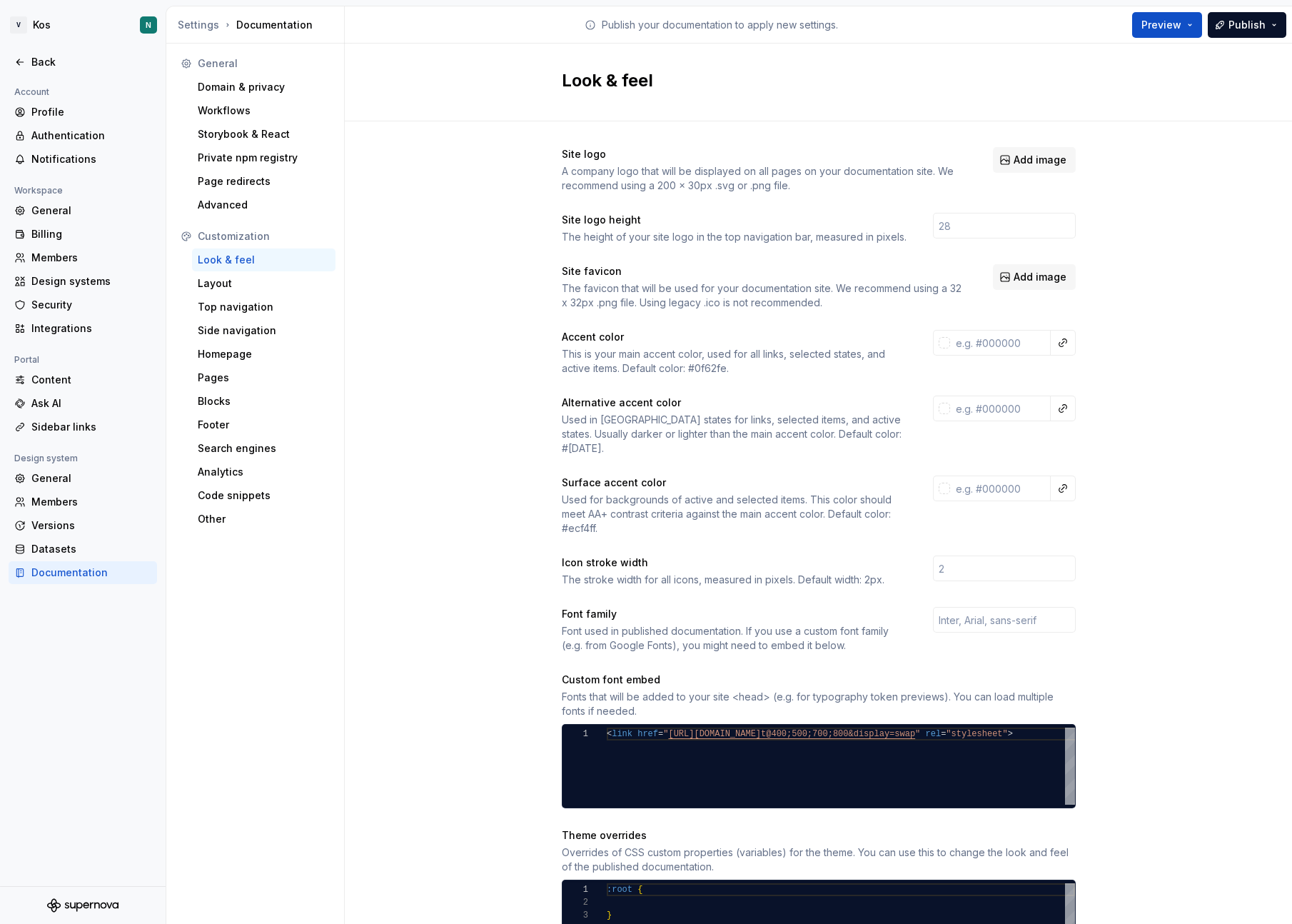
click at [243, 295] on div "Customization Look & feel Layout Top navigation Side navigation Homepage Pages …" at bounding box center [255, 378] width 161 height 306
